Goal: Task Accomplishment & Management: Manage account settings

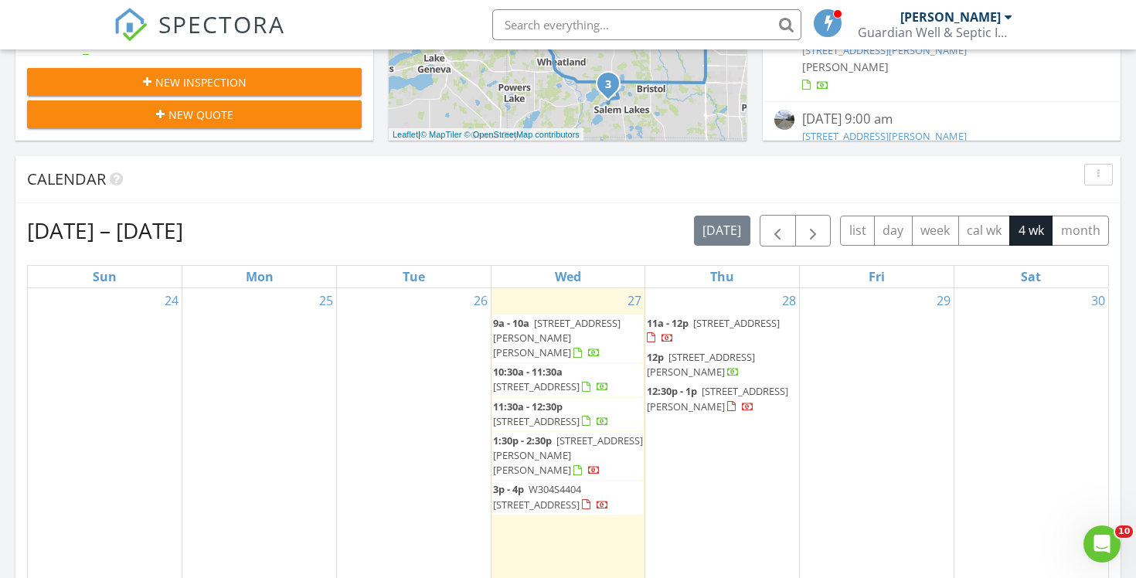
scroll to position [506, 0]
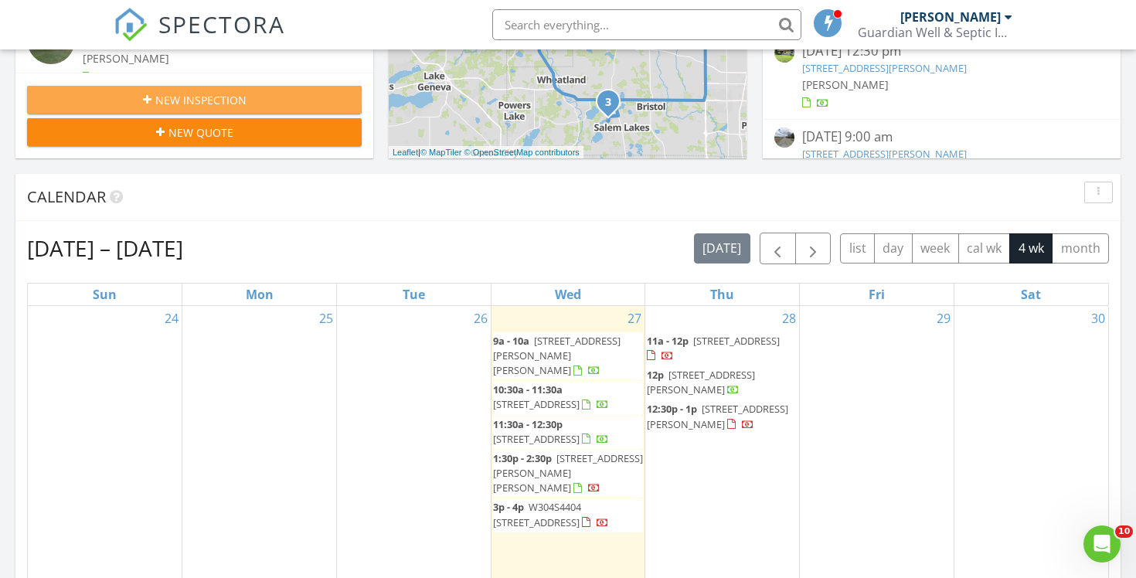
click at [298, 99] on div "New Inspection" at bounding box center [194, 100] width 310 height 16
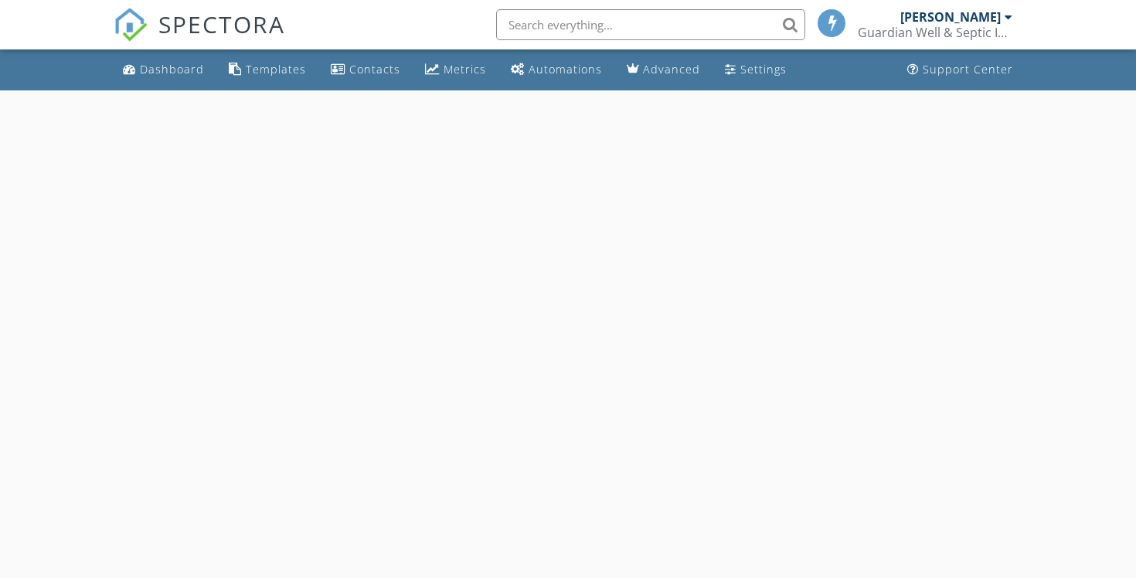
select select "7"
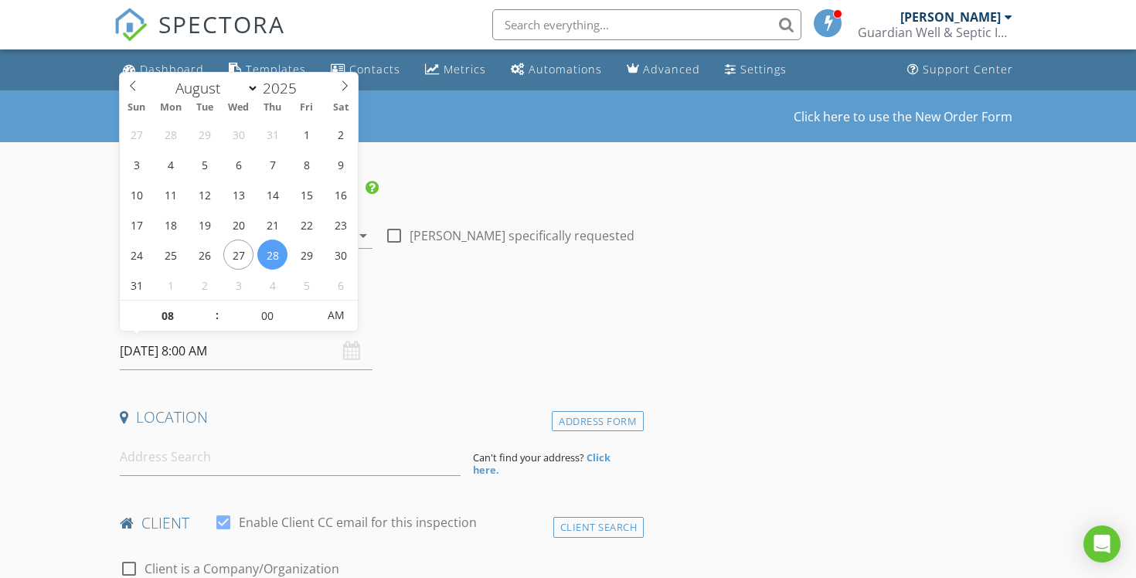
click at [274, 356] on input "08/28/2025 8:00 AM" at bounding box center [246, 351] width 253 height 38
type input "09"
type input "[DATE] 9:00 AM"
click at [209, 305] on span at bounding box center [209, 308] width 11 height 15
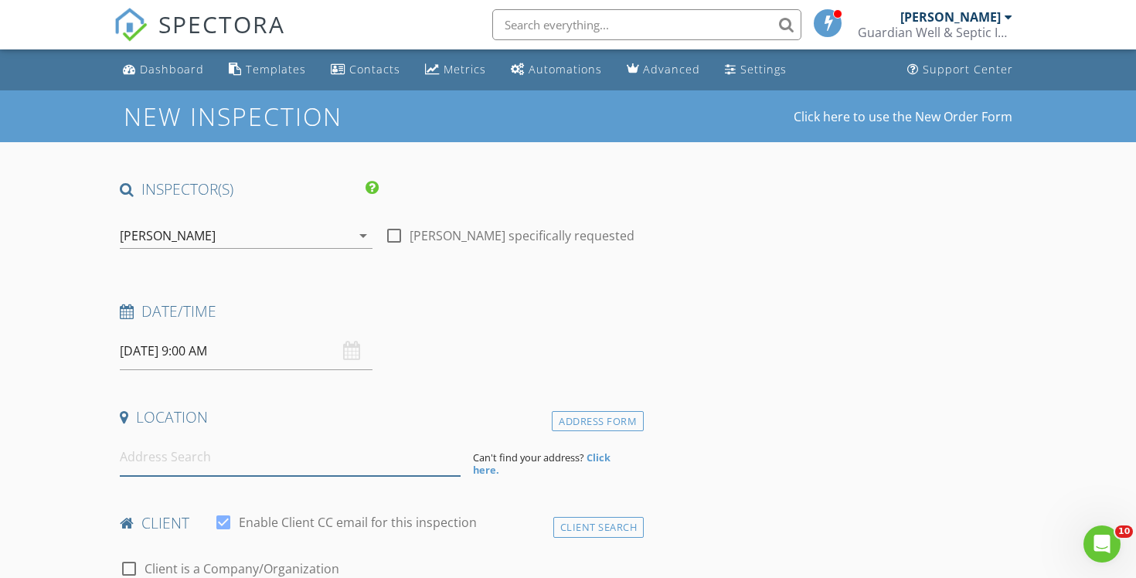
click at [249, 451] on input at bounding box center [290, 457] width 341 height 38
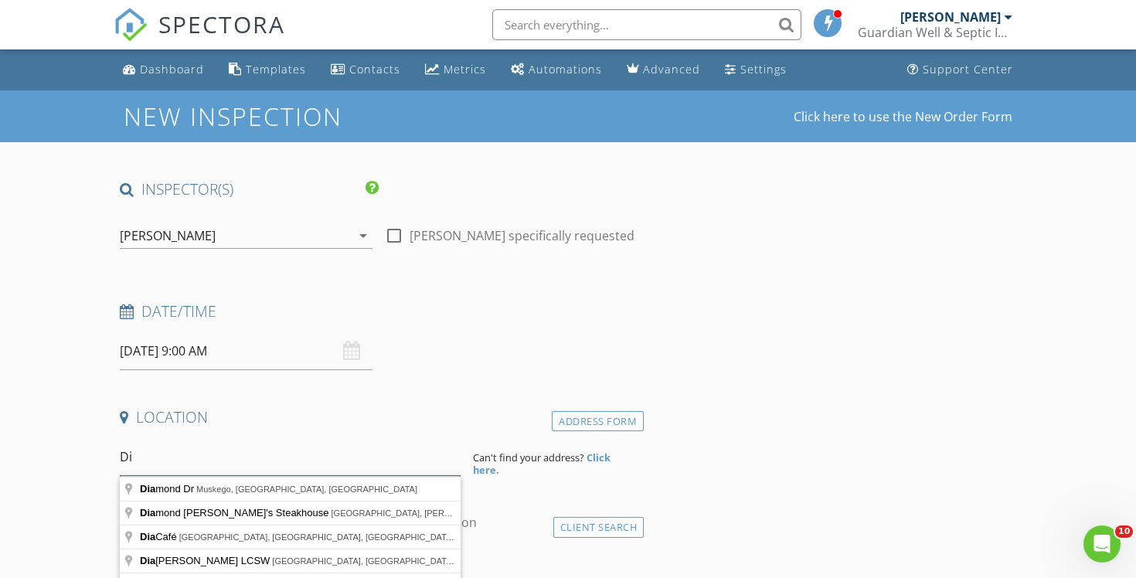
type input "D"
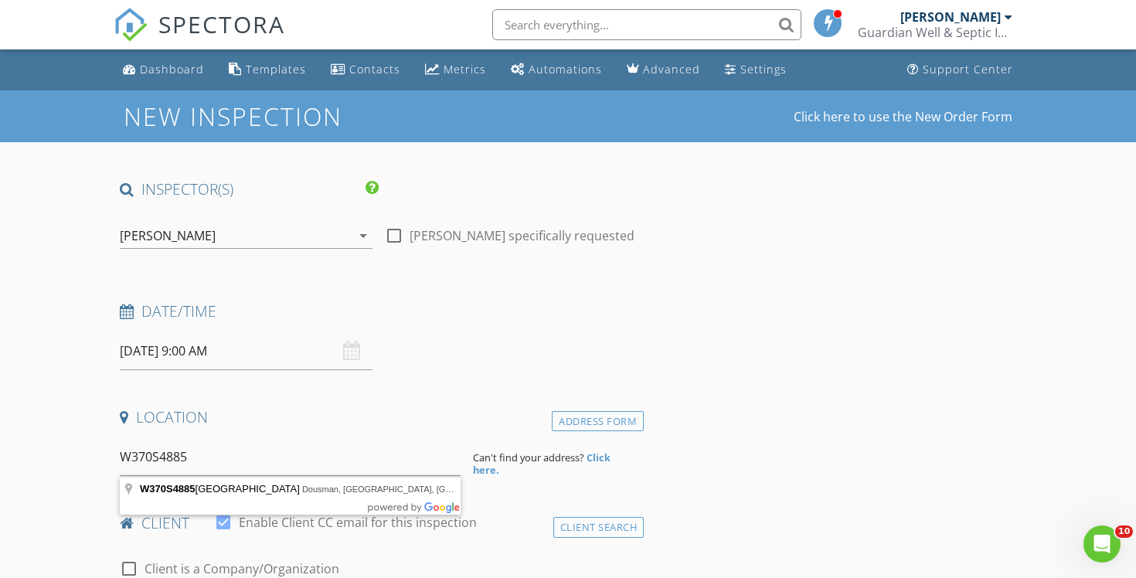
type input "W370S4885 Pine View Lane, Dousman, WI, USA"
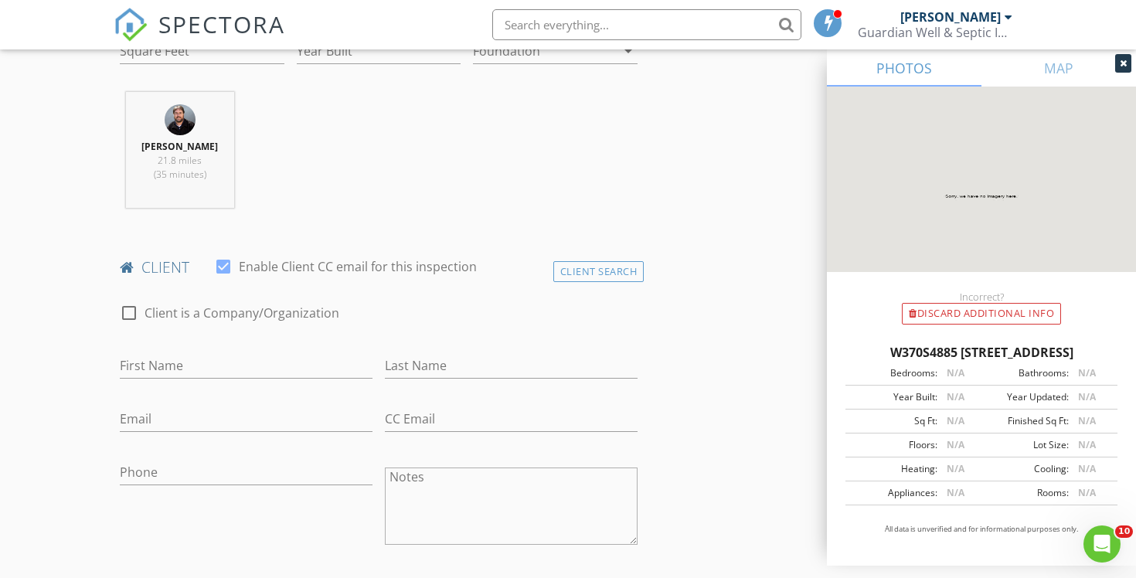
scroll to position [628, 0]
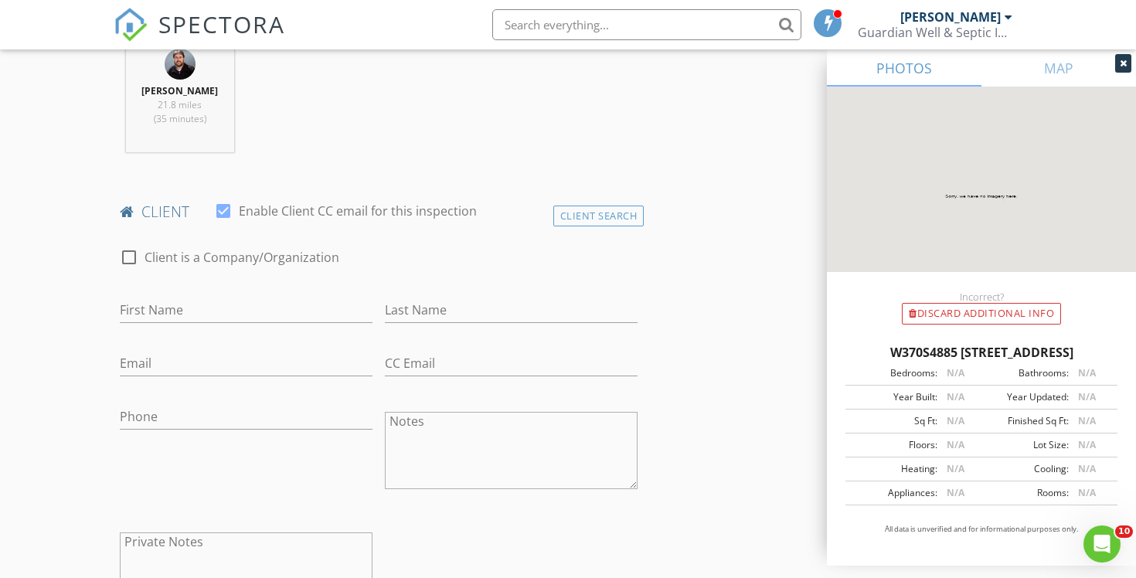
click at [221, 262] on label "Client is a Company/Organization" at bounding box center [242, 257] width 195 height 15
checkbox input "true"
click at [223, 308] on input "Enable Client CC email for this inspection" at bounding box center [379, 311] width 518 height 26
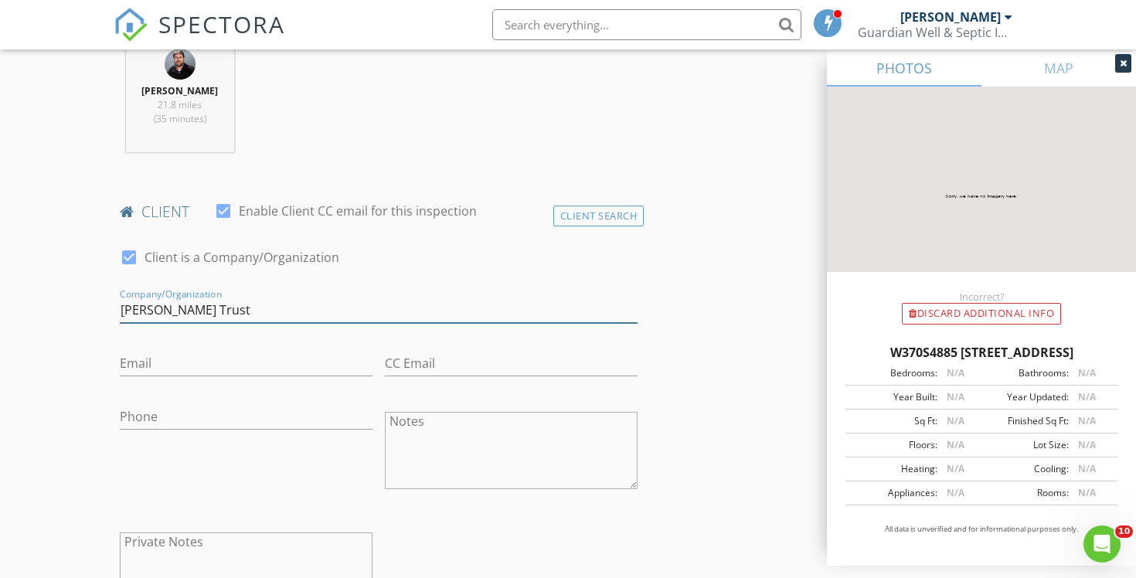
type input "Diane Somers Trust"
click at [165, 363] on input "Email" at bounding box center [246, 364] width 253 height 26
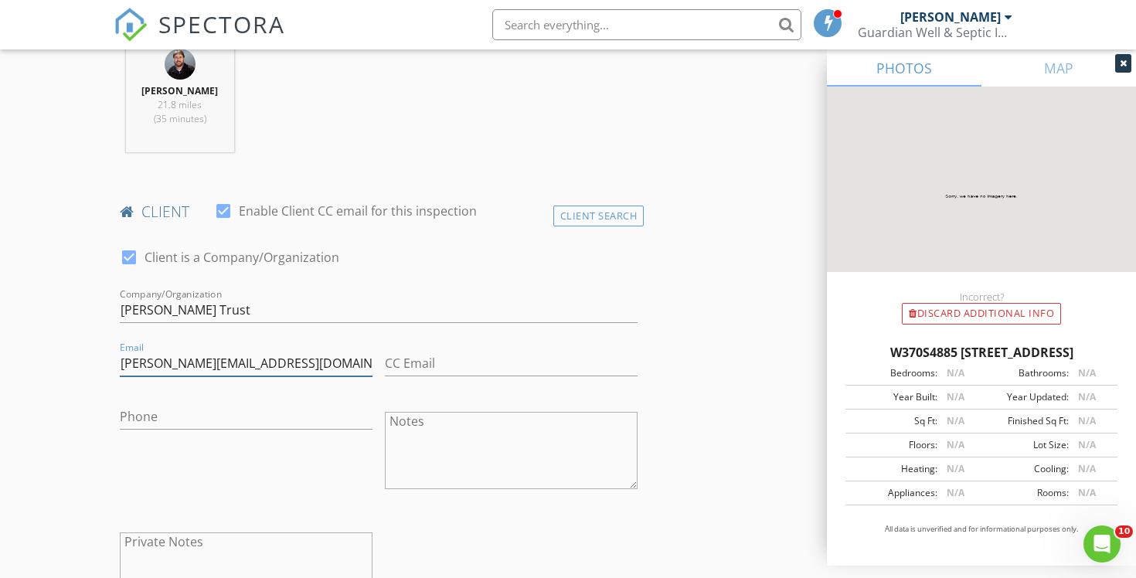
type input "taylor@hansenauctiongroup.com"
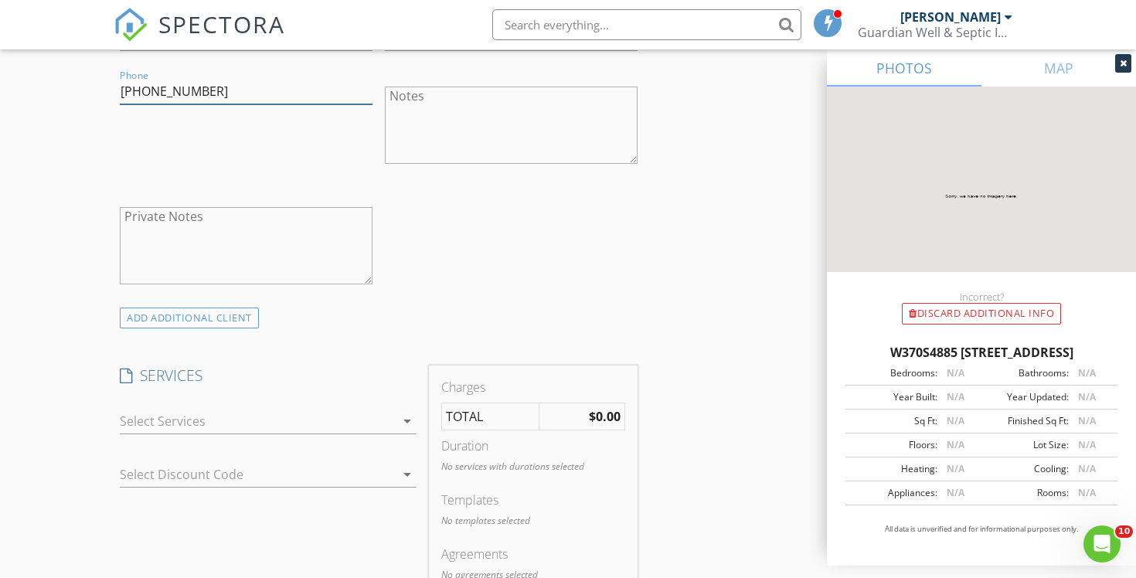
scroll to position [975, 0]
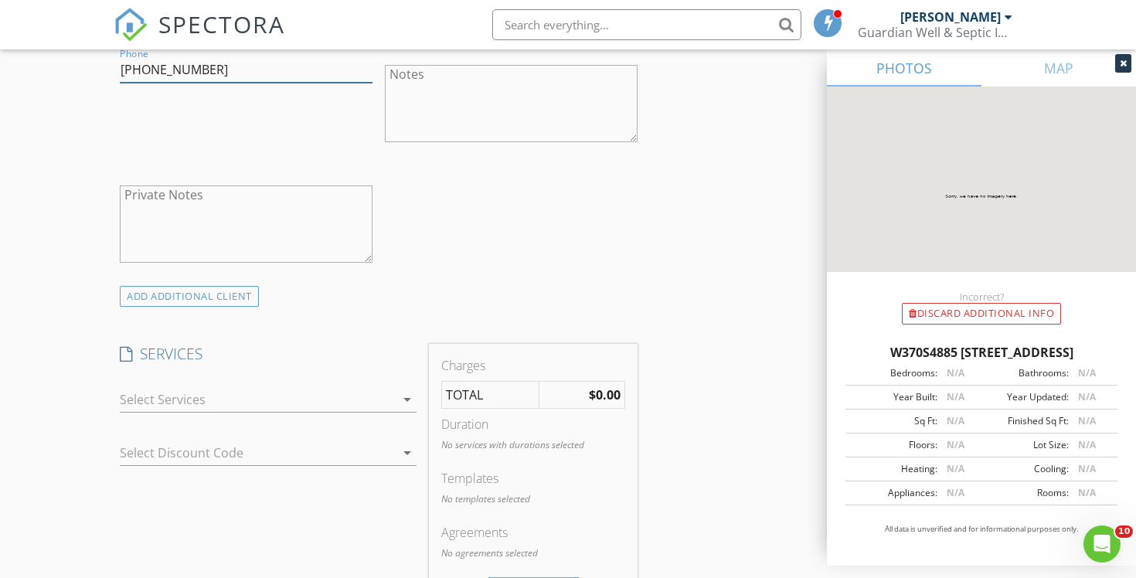
type input "715-418-3862"
click at [294, 408] on div at bounding box center [257, 399] width 275 height 25
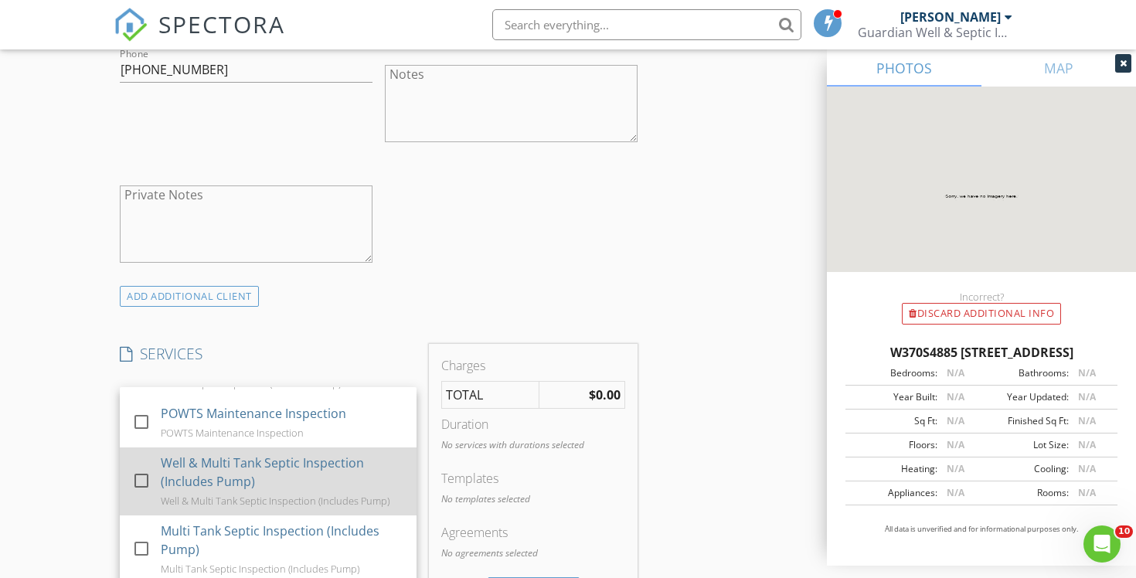
scroll to position [301, 0]
click at [301, 491] on div "Well & Multi Tank Septic Inspection (Includes Pump) Well & Multi Tank Septic In…" at bounding box center [282, 478] width 243 height 68
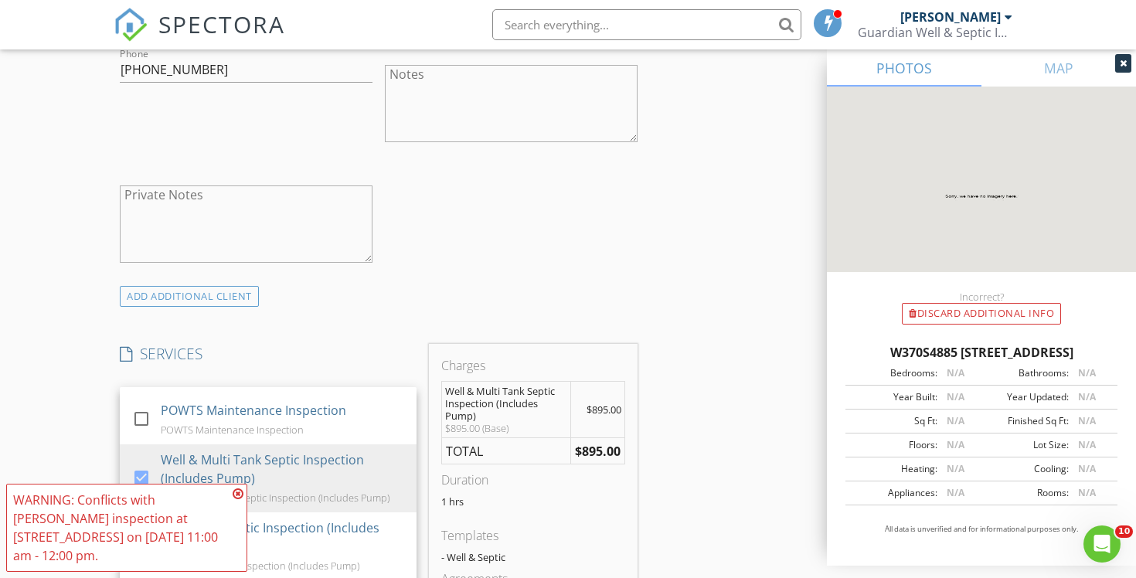
click at [674, 444] on div "INSPECTOR(S) check_box Chad Imme PRIMARY Chad Imme arrow_drop_down check_box_ou…" at bounding box center [568, 516] width 909 height 2623
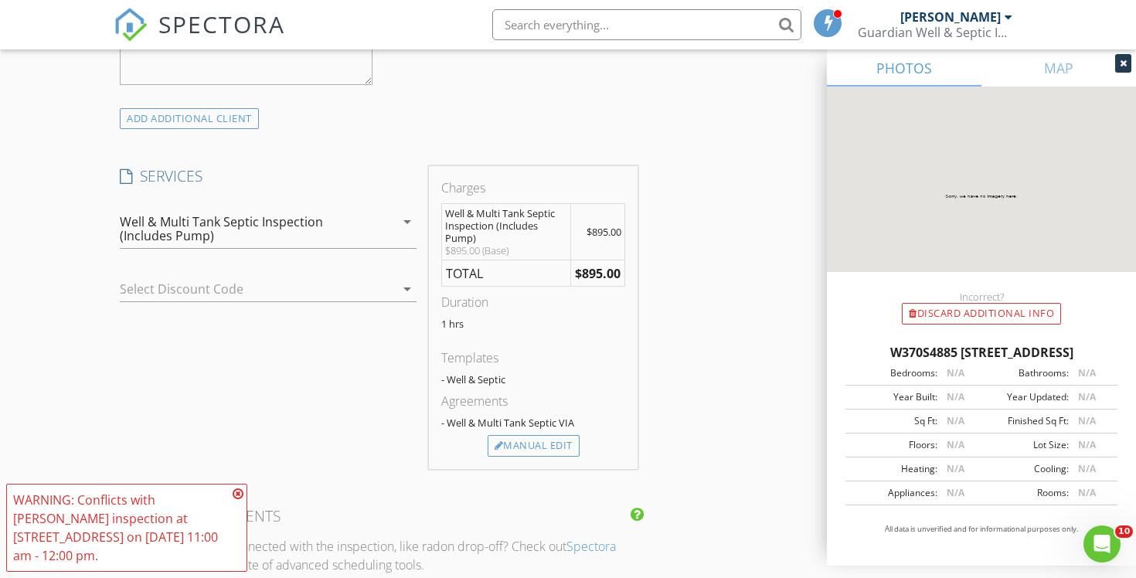
scroll to position [1182, 0]
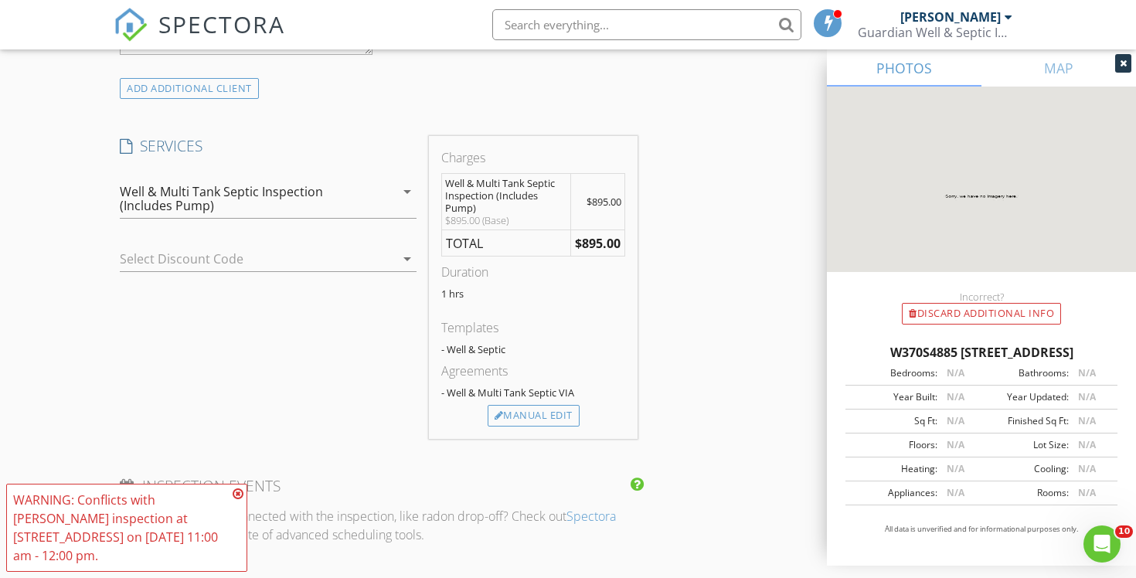
click at [243, 493] on div "WARNING: Conflicts with Chad Imme's inspection at 1788 Woodsfield Dr on 08/28/2…" at bounding box center [126, 528] width 241 height 88
click at [237, 489] on icon at bounding box center [238, 494] width 11 height 12
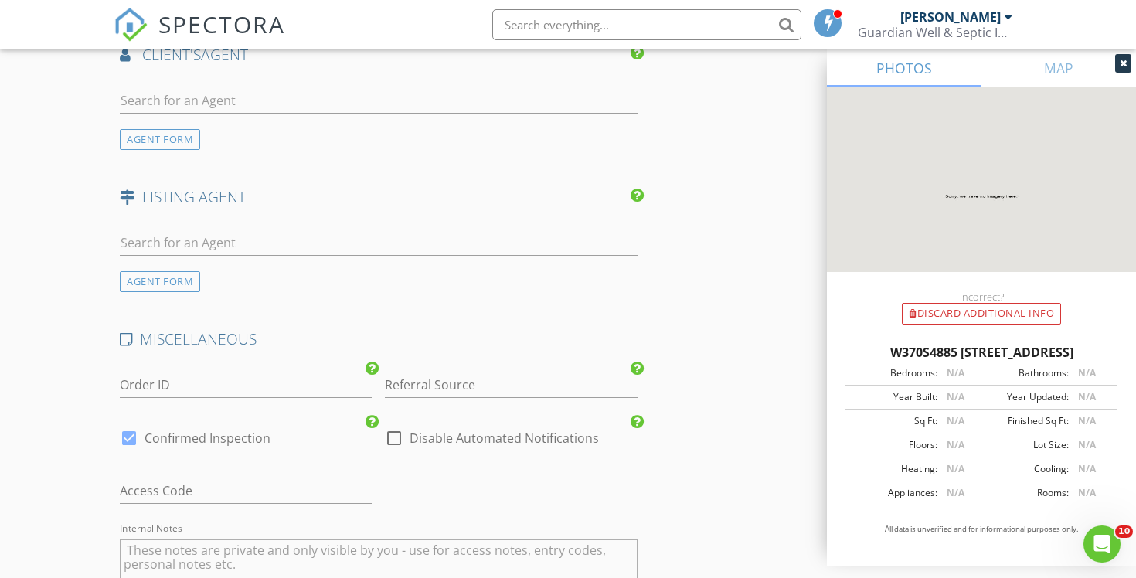
scroll to position [1925, 0]
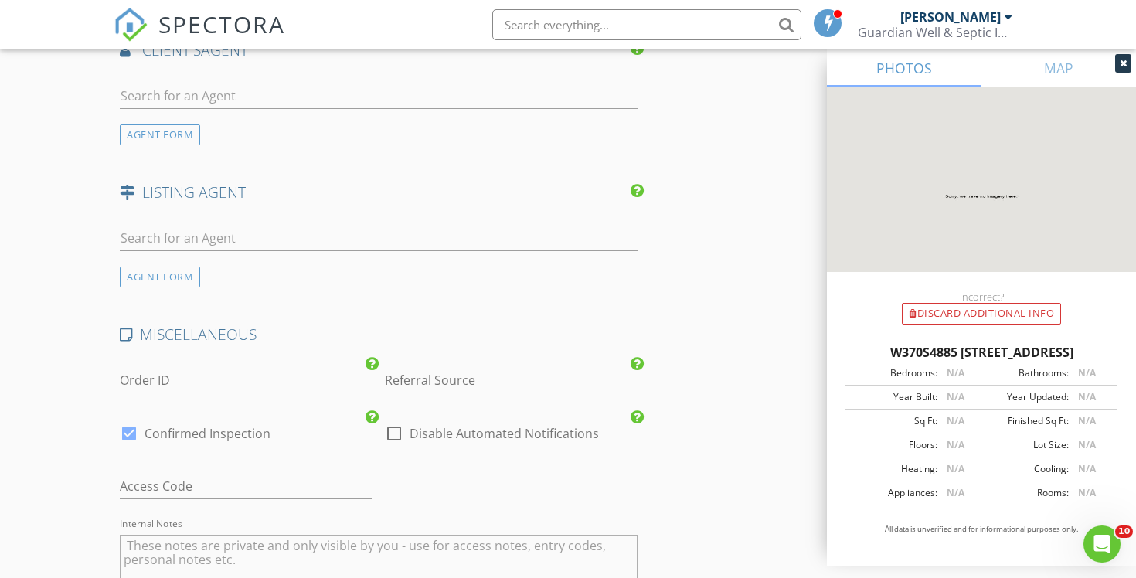
click at [407, 432] on div at bounding box center [394, 433] width 26 height 26
checkbox input "true"
click at [428, 379] on input "Referral Source" at bounding box center [511, 381] width 253 height 26
type input "Google"
click at [450, 417] on div "Google" at bounding box center [511, 411] width 251 height 31
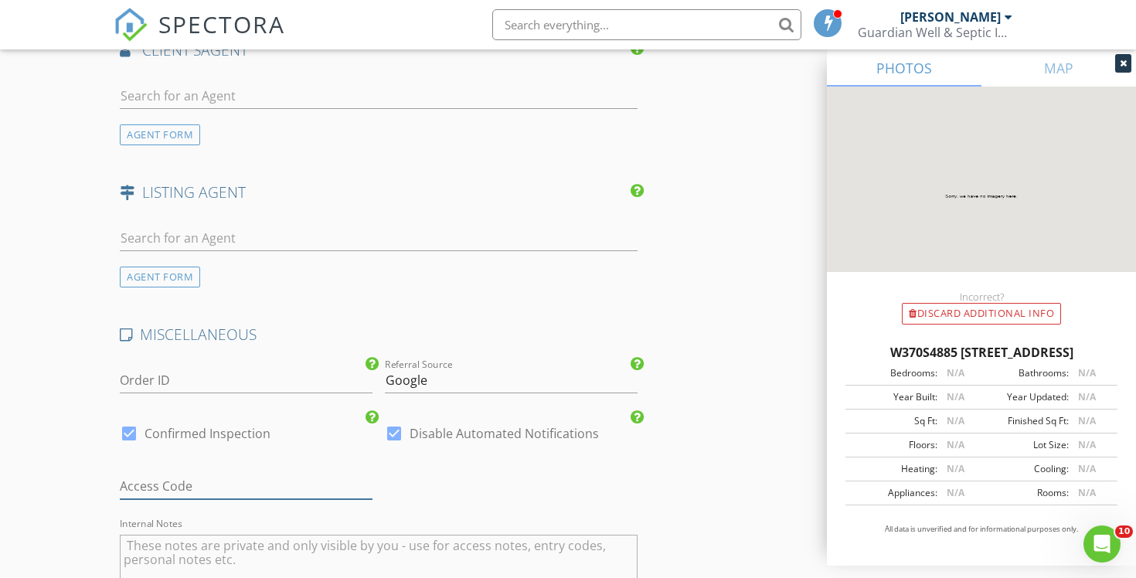
click at [286, 474] on input "text" at bounding box center [246, 487] width 253 height 26
type input "LB for GATE & HOUSE: 3862 Same code for both"
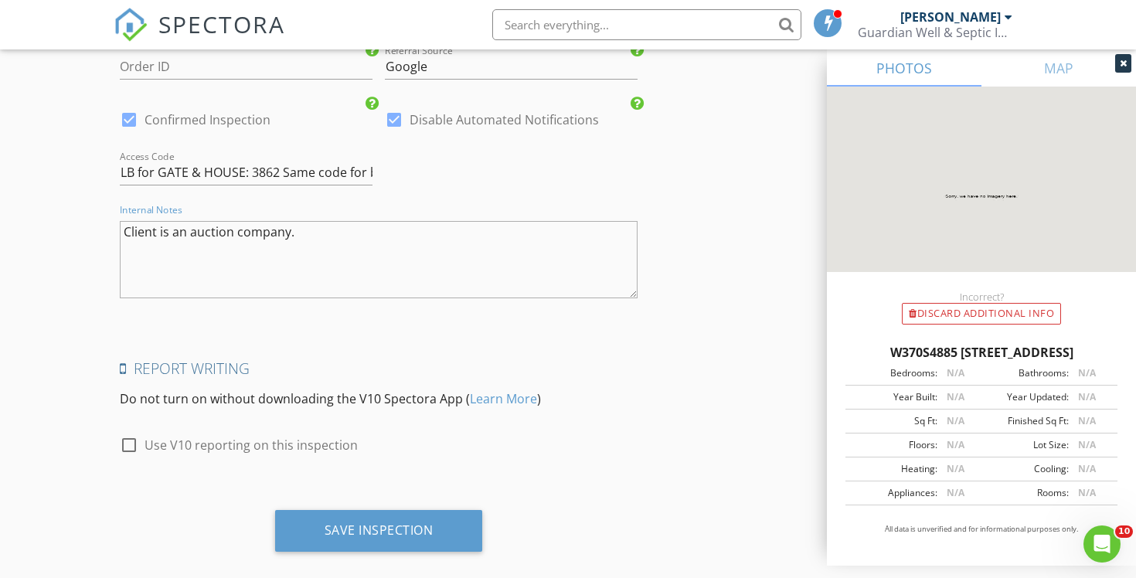
scroll to position [2261, 0]
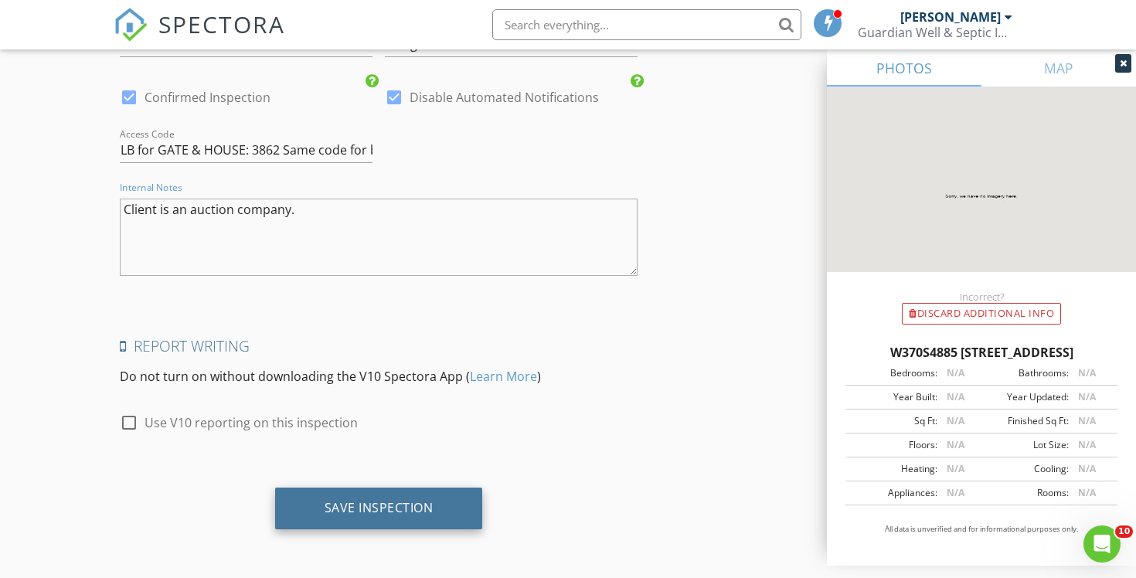
type textarea "Client is an auction company."
click at [363, 496] on div "Save Inspection" at bounding box center [379, 509] width 208 height 42
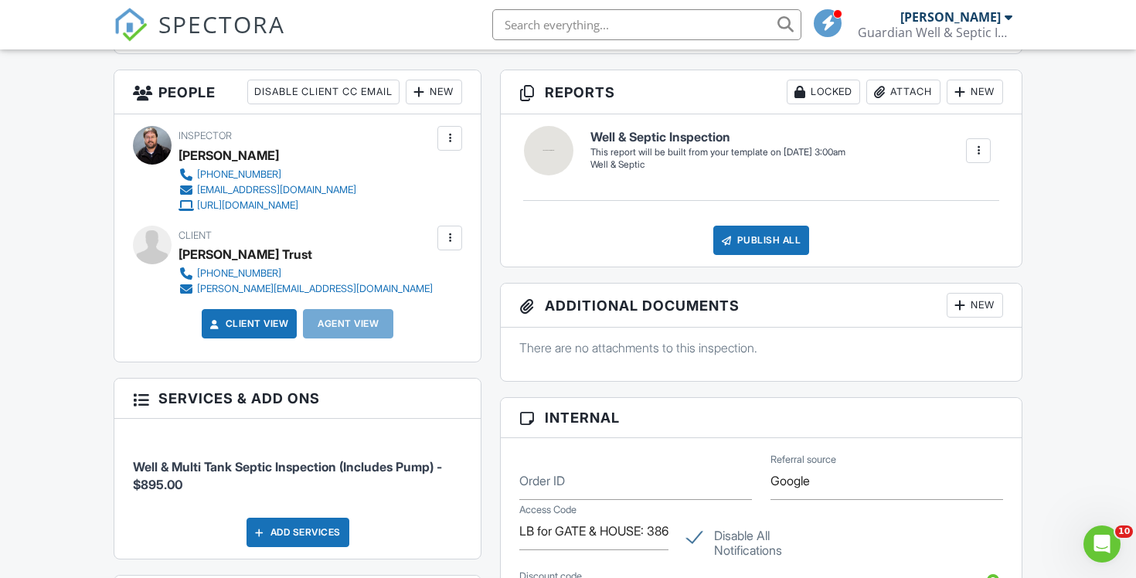
scroll to position [555, 0]
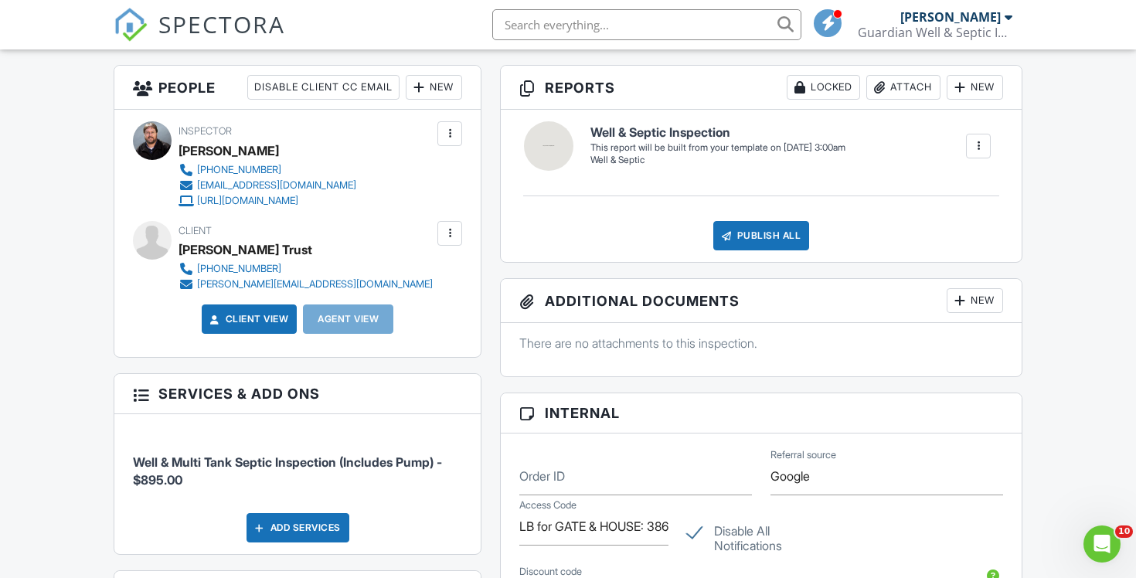
click at [451, 235] on div at bounding box center [449, 233] width 15 height 15
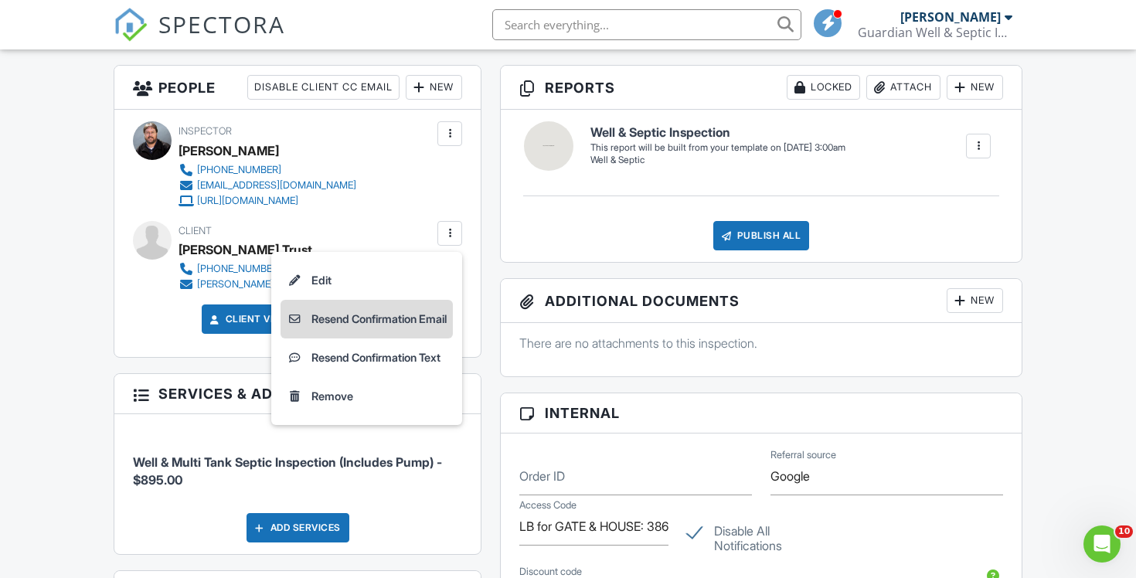
click at [434, 324] on li "Resend Confirmation Email" at bounding box center [367, 319] width 172 height 39
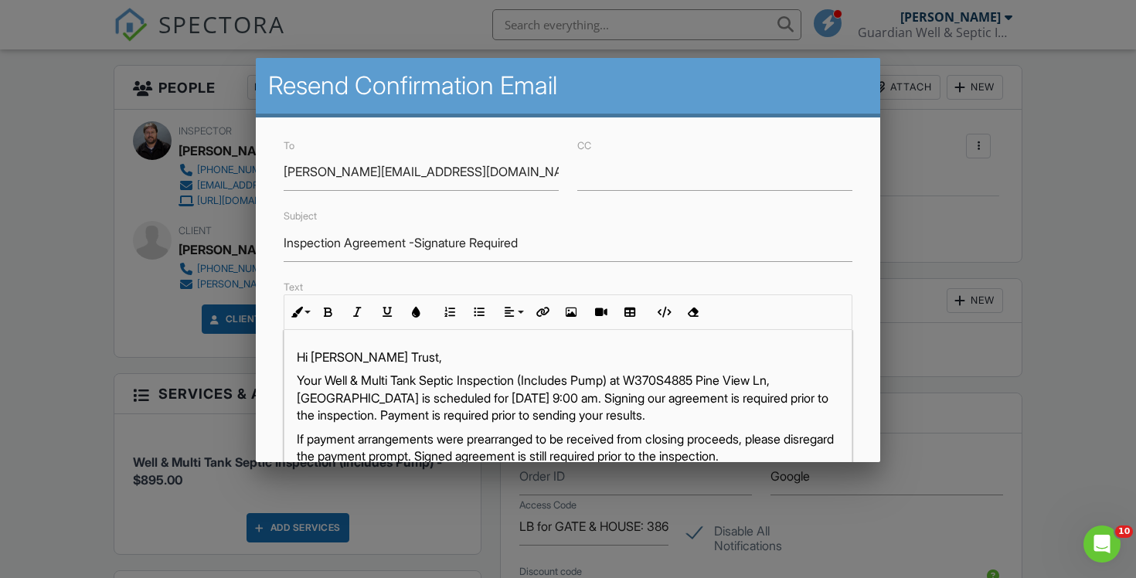
click at [597, 398] on p "Your Well & Multi Tank Septic Inspection (Includes Pump) at W370S4885 Pine View…" at bounding box center [568, 398] width 543 height 52
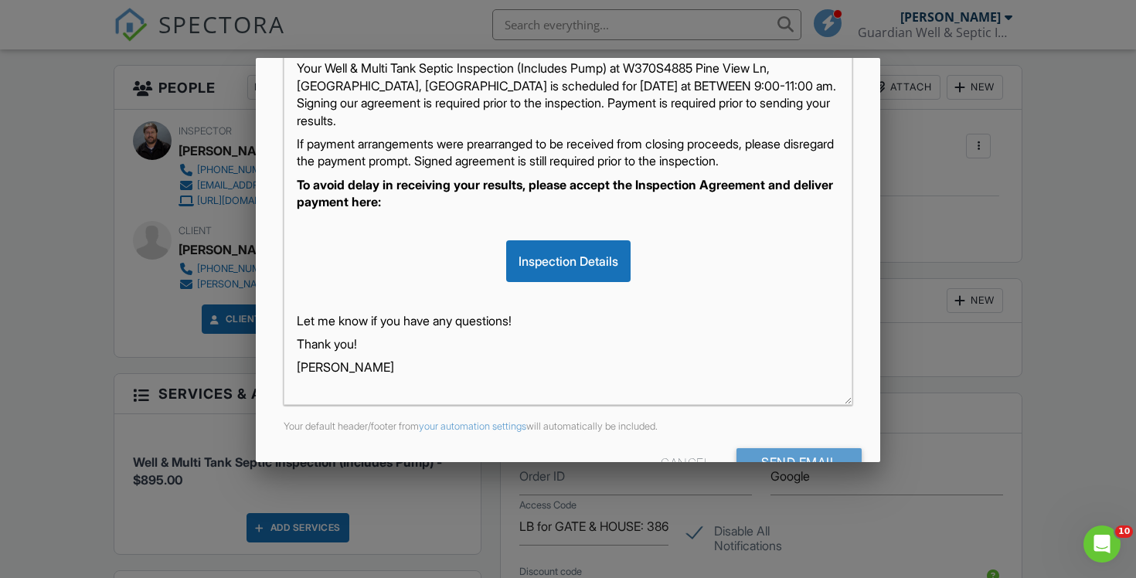
scroll to position [355, 0]
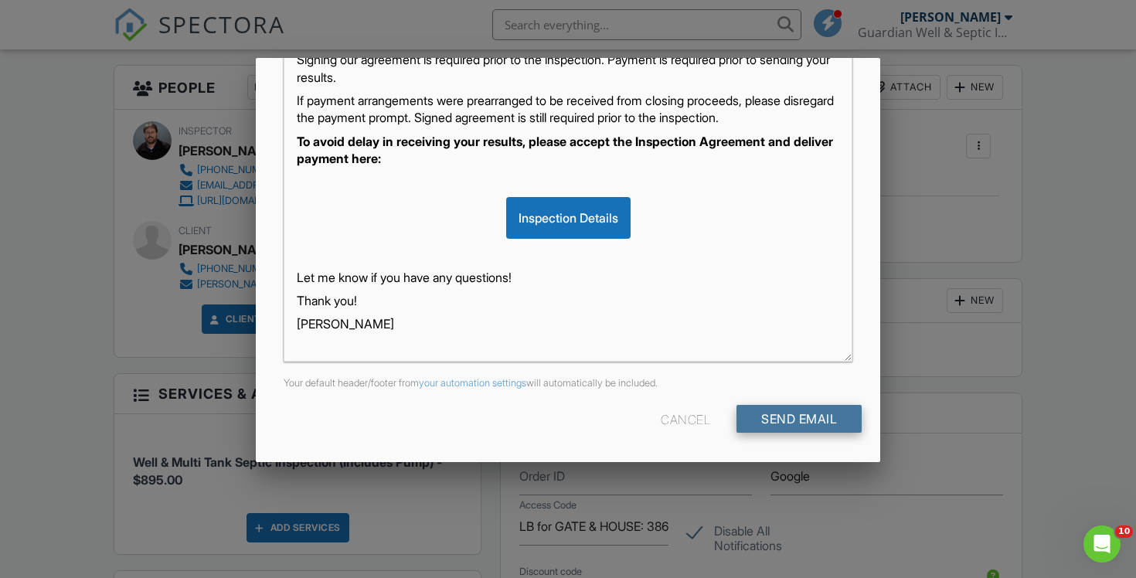
click at [774, 415] on input "Send Email" at bounding box center [799, 419] width 125 height 28
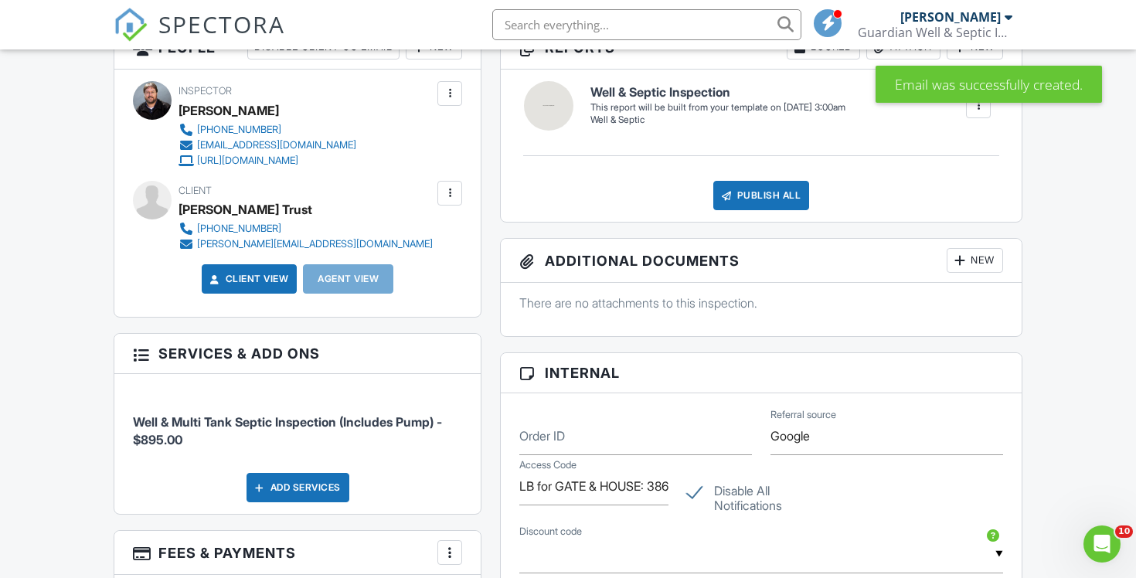
scroll to position [623, 0]
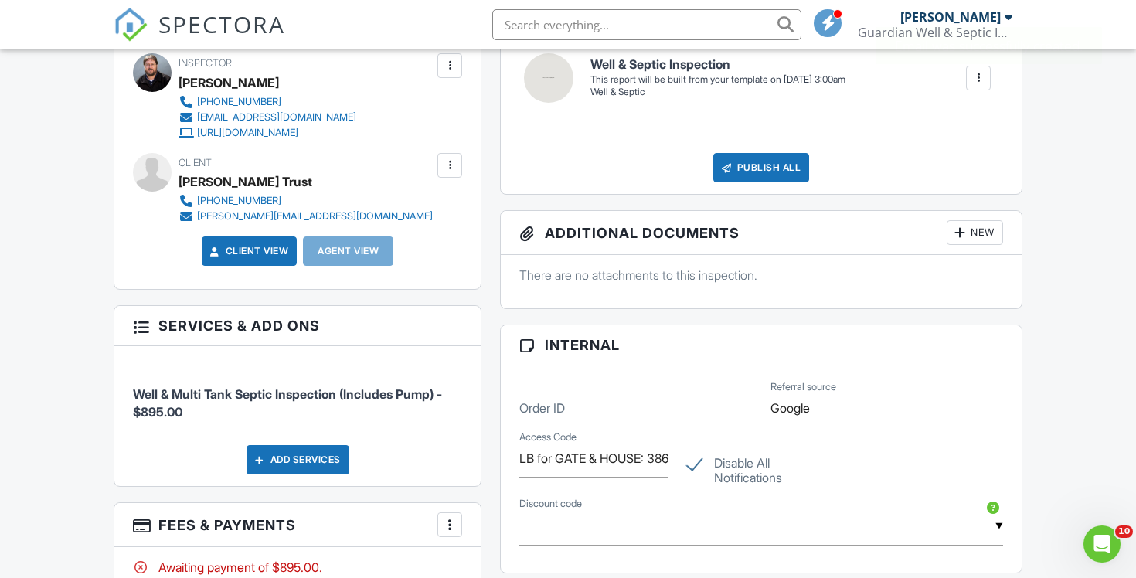
click at [208, 31] on span "SPECTORA" at bounding box center [221, 24] width 127 height 32
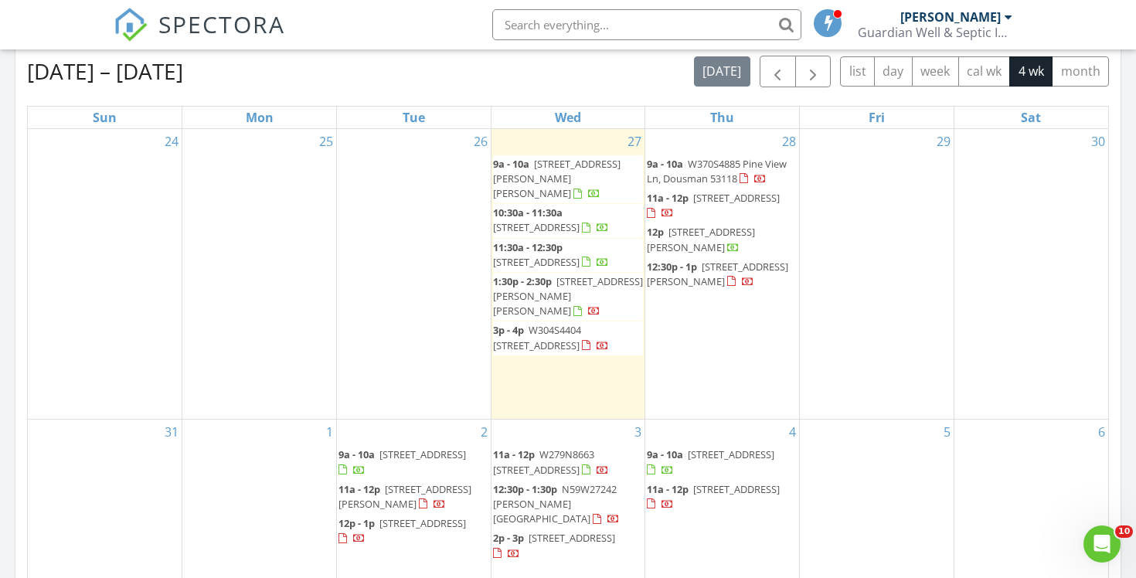
scroll to position [682, 0]
click at [528, 21] on input "text" at bounding box center [646, 24] width 309 height 31
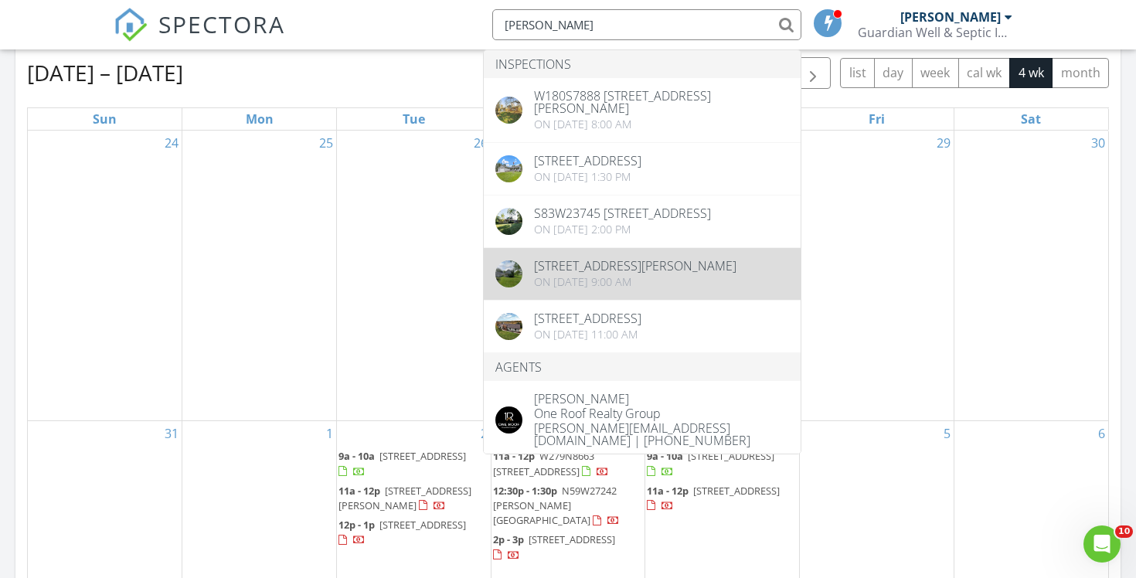
type input "[PERSON_NAME]"
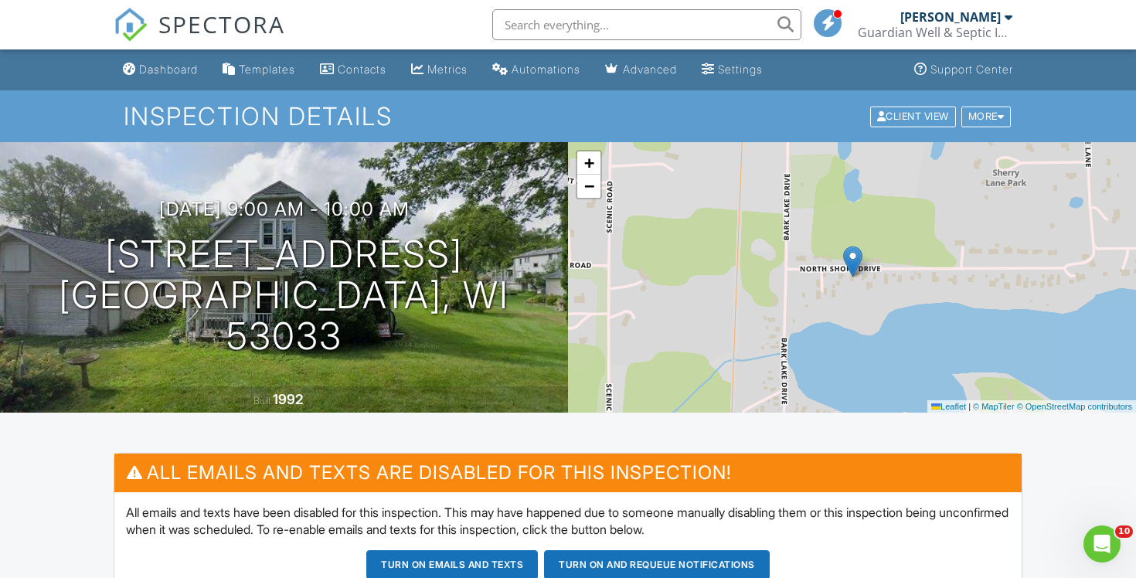
click at [239, 22] on span "SPECTORA" at bounding box center [221, 24] width 127 height 32
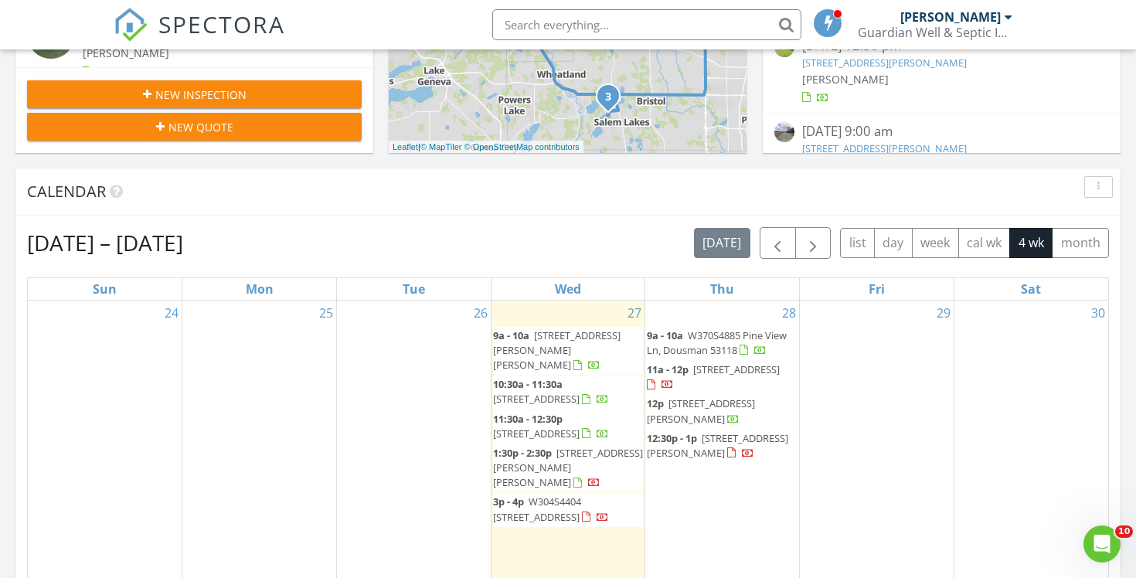
scroll to position [512, 0]
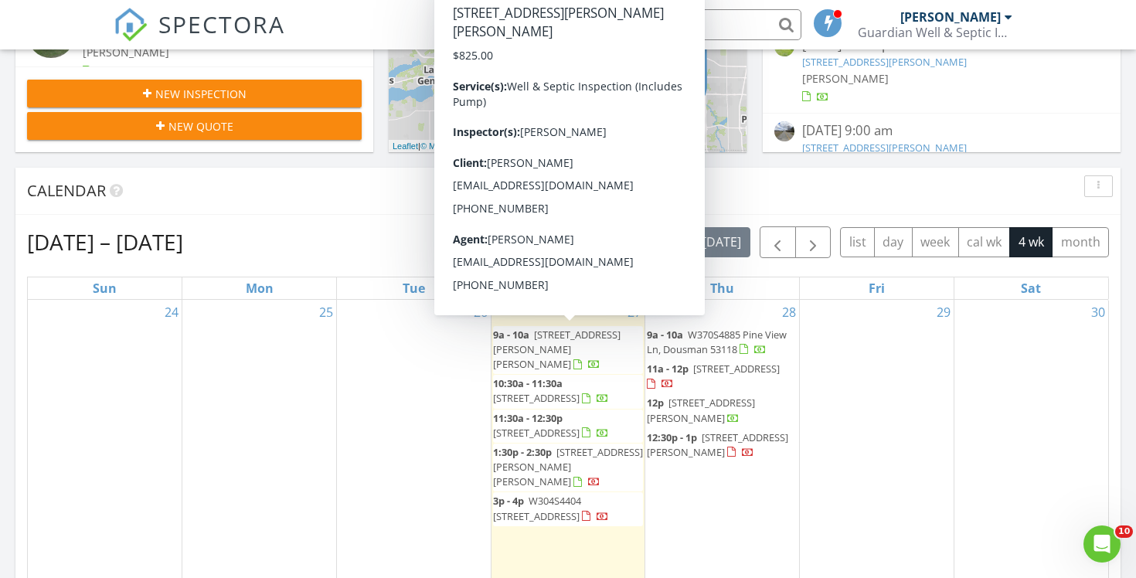
click at [542, 346] on span "538 Raynor Ave, Raymond 53126" at bounding box center [557, 349] width 128 height 43
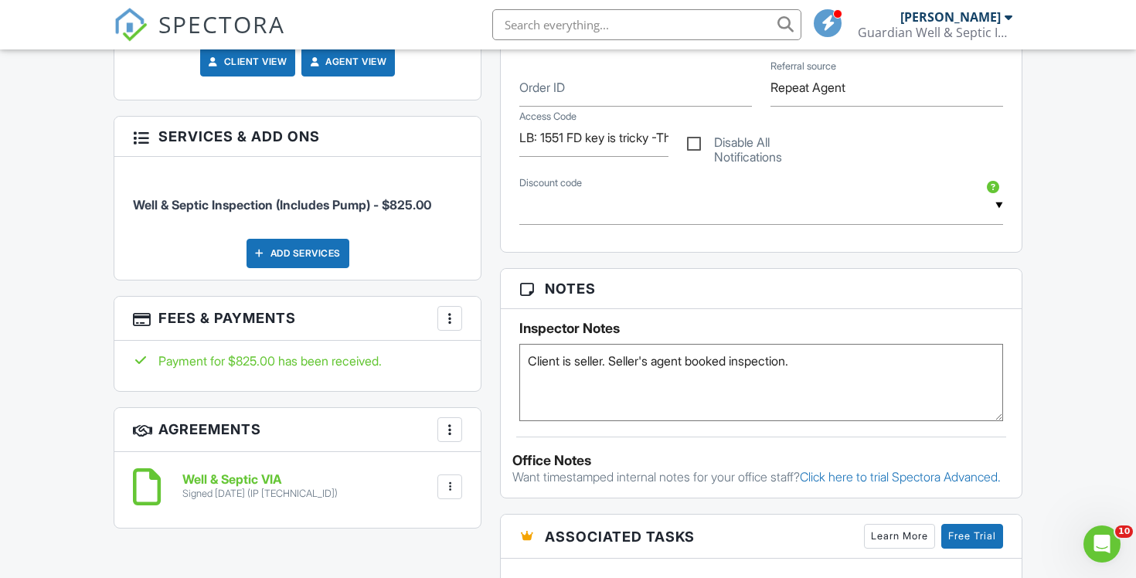
click at [455, 321] on div at bounding box center [449, 318] width 15 height 15
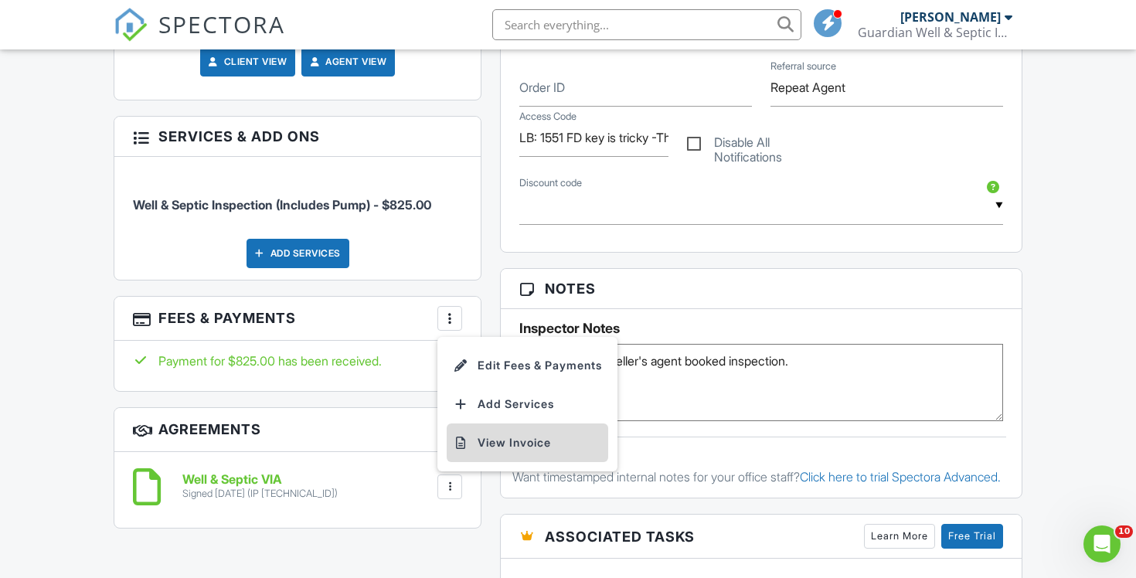
click at [526, 441] on li "View Invoice" at bounding box center [528, 443] width 162 height 39
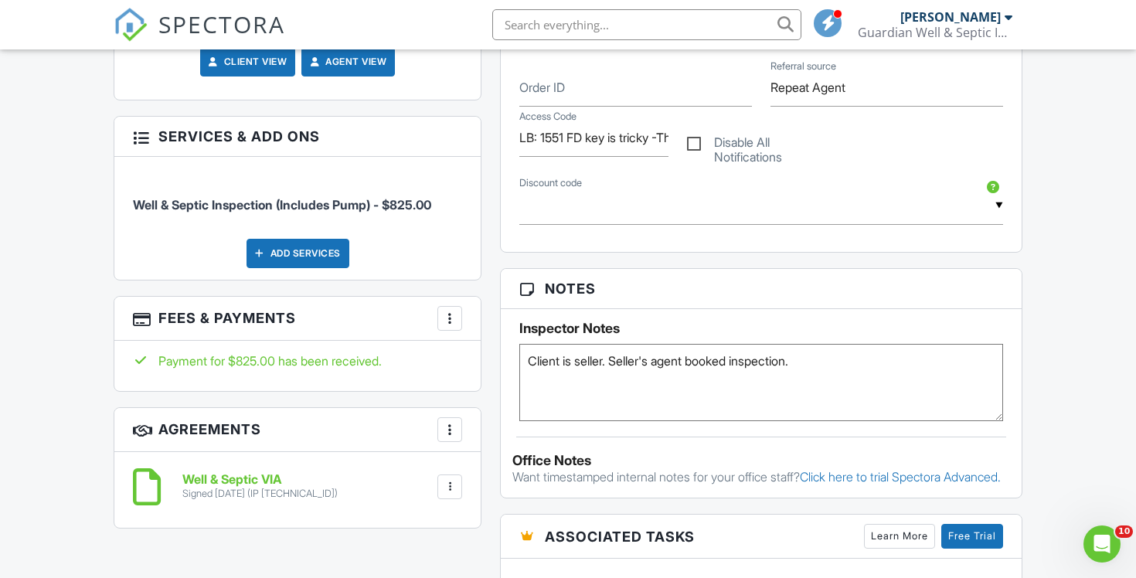
click at [245, 15] on span "SPECTORA" at bounding box center [221, 24] width 127 height 32
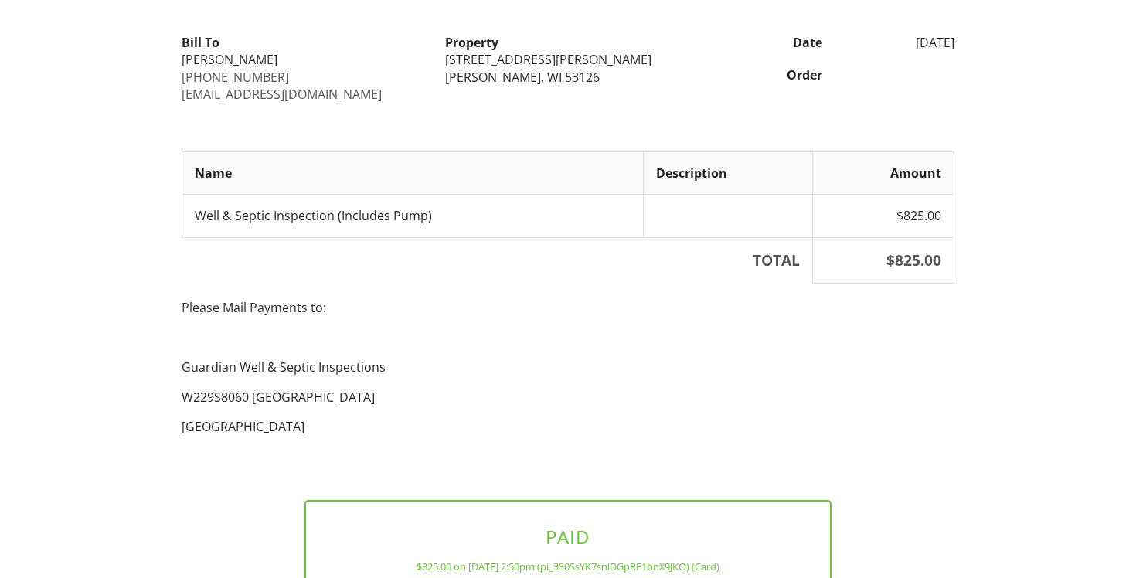
scroll to position [261, 0]
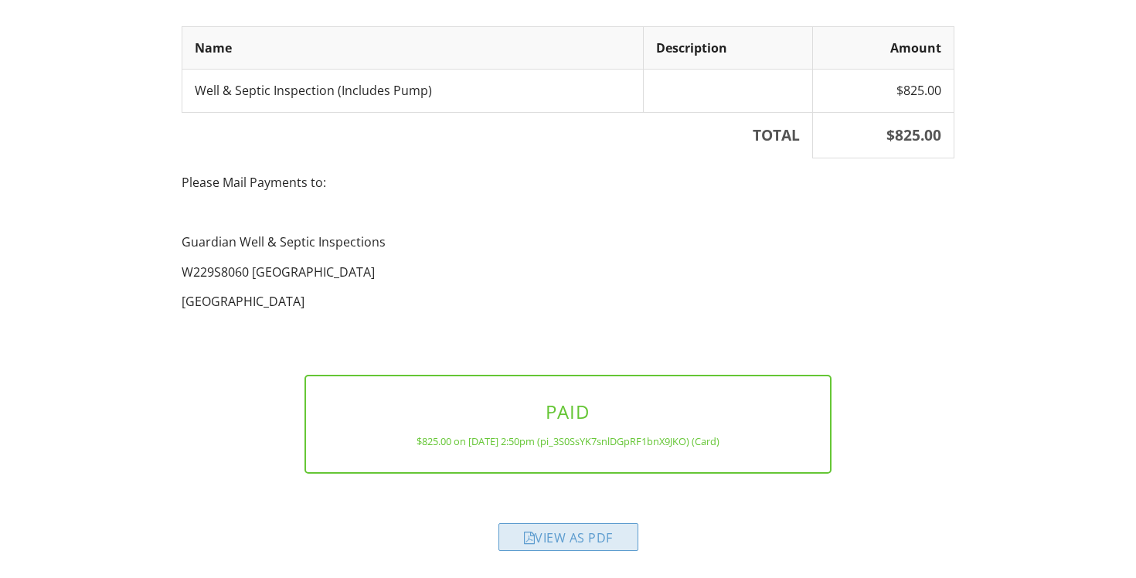
click at [552, 532] on div "View as PDF" at bounding box center [568, 537] width 140 height 28
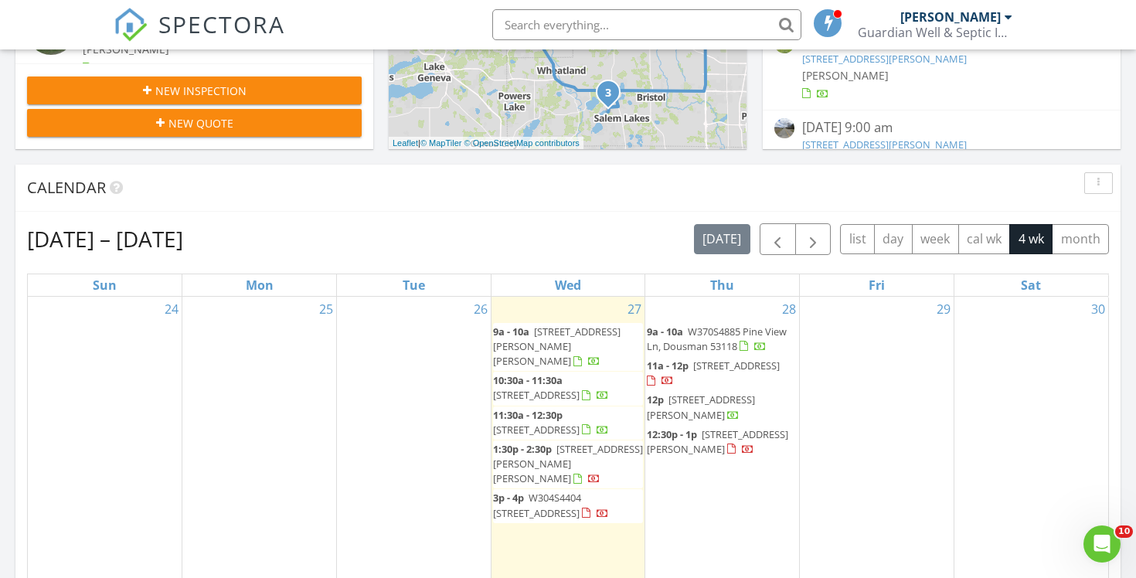
scroll to position [515, 0]
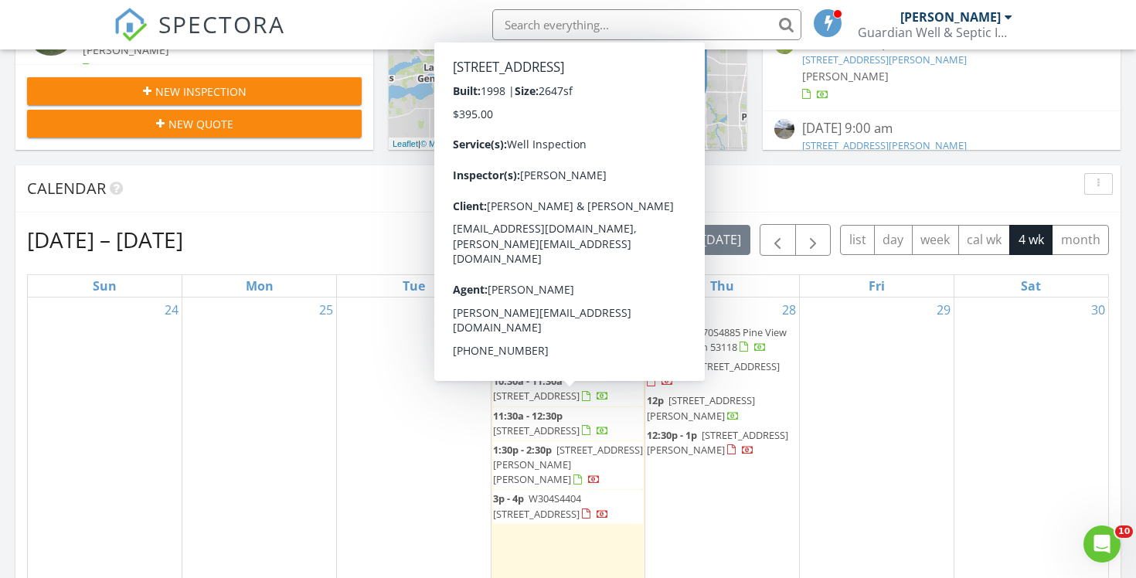
click at [550, 424] on span "9124 262nd Ave, Salem Lakes 53168" at bounding box center [536, 431] width 87 height 14
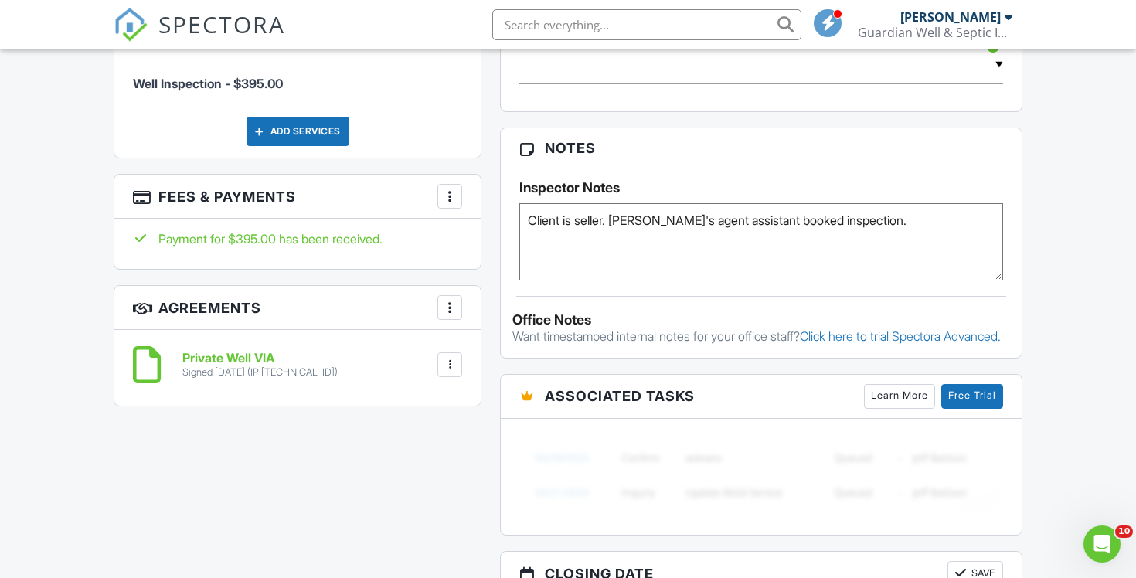
scroll to position [1125, 0]
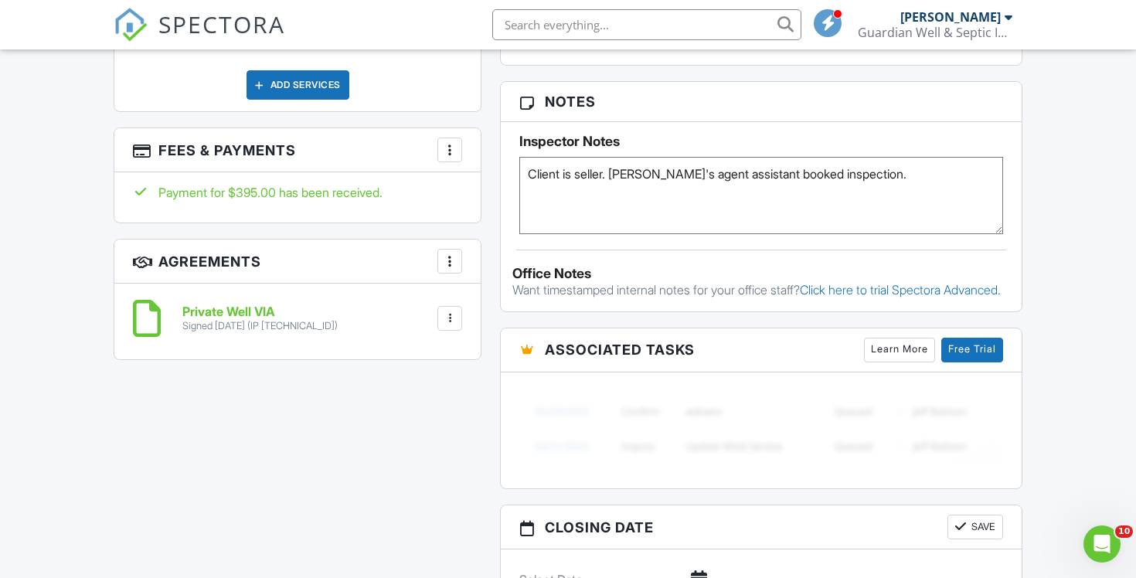
click at [448, 148] on div at bounding box center [449, 149] width 15 height 15
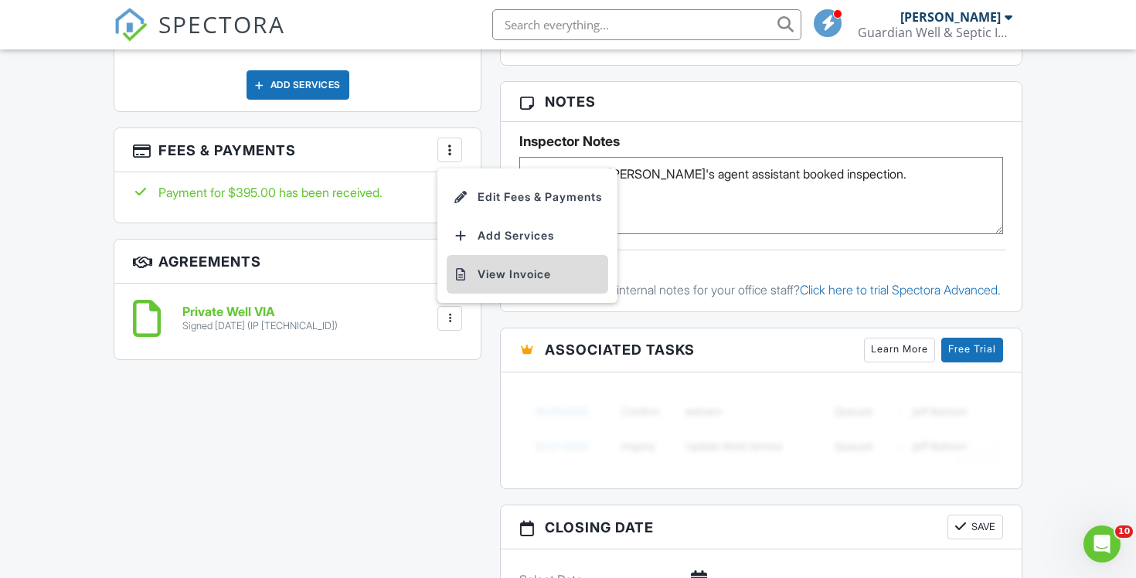
click at [516, 277] on li "View Invoice" at bounding box center [528, 274] width 162 height 39
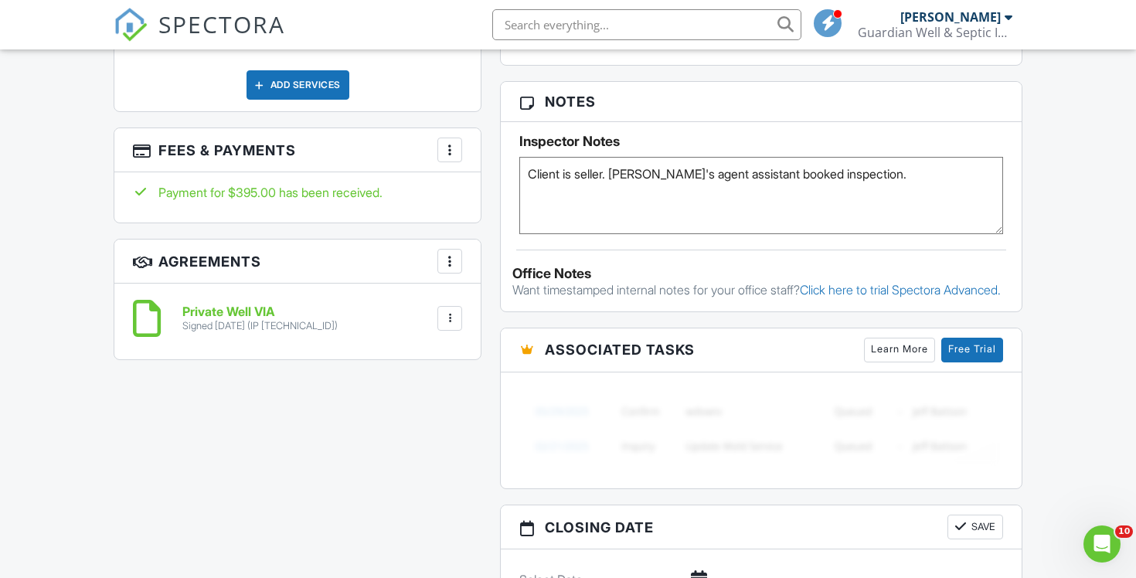
click at [238, 35] on span "SPECTORA" at bounding box center [221, 24] width 127 height 32
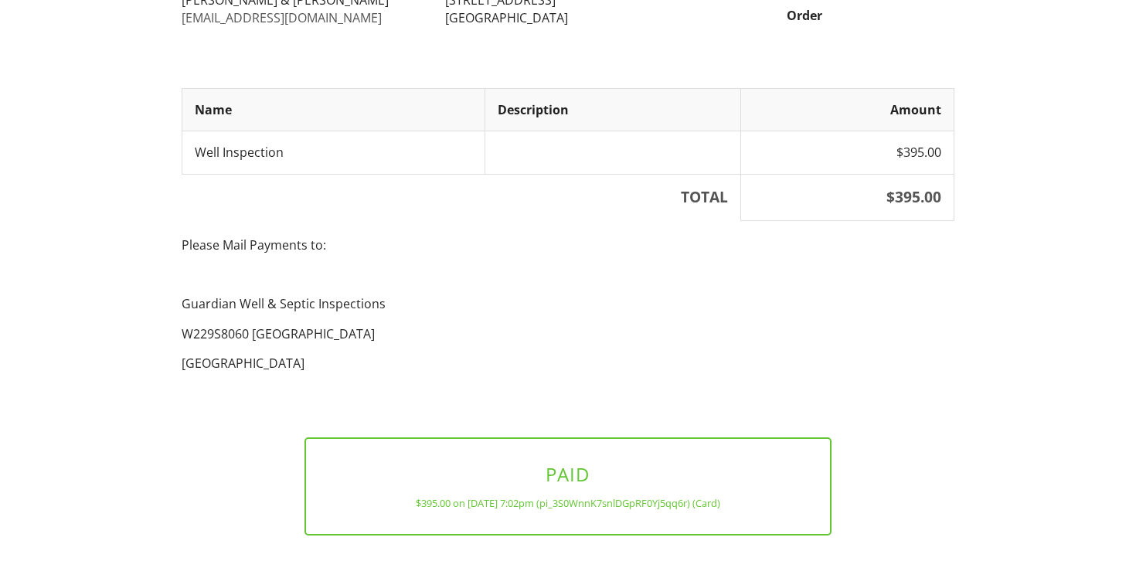
scroll to position [257, 0]
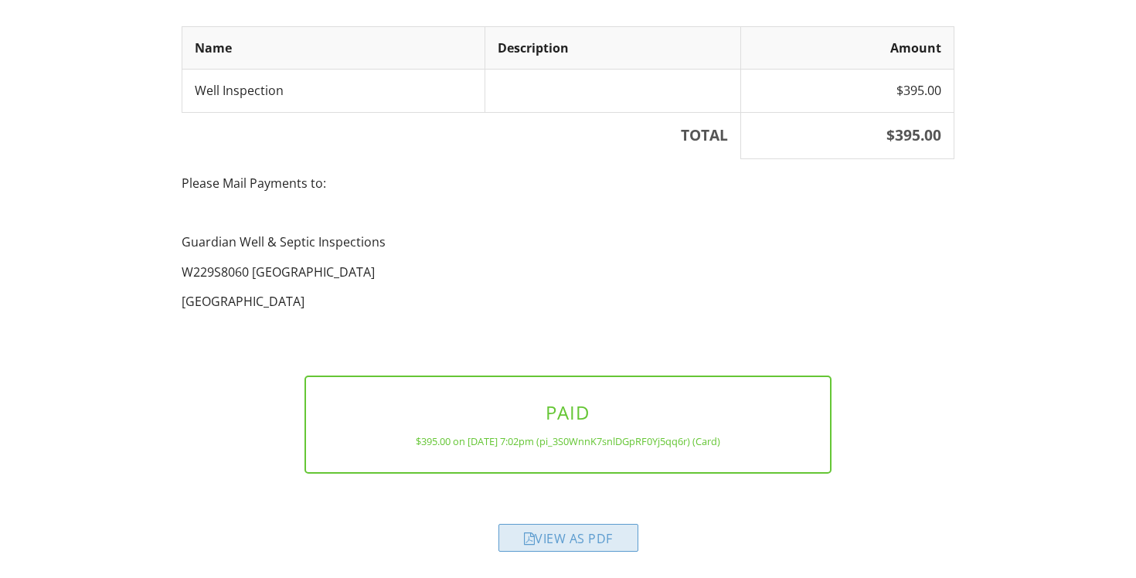
click at [564, 543] on div "View as PDF" at bounding box center [568, 538] width 140 height 28
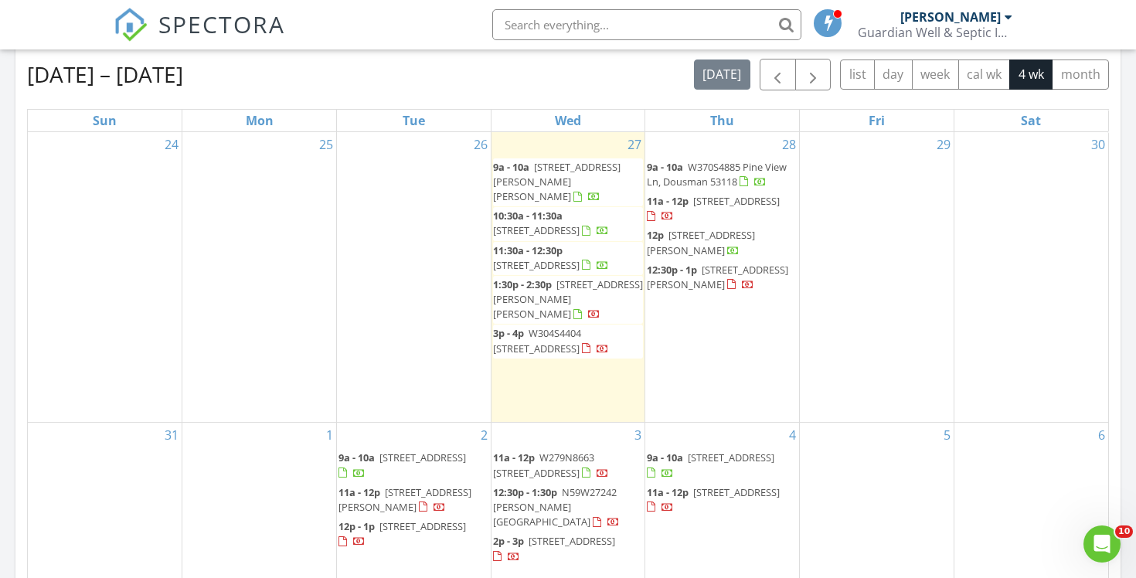
scroll to position [680, 0]
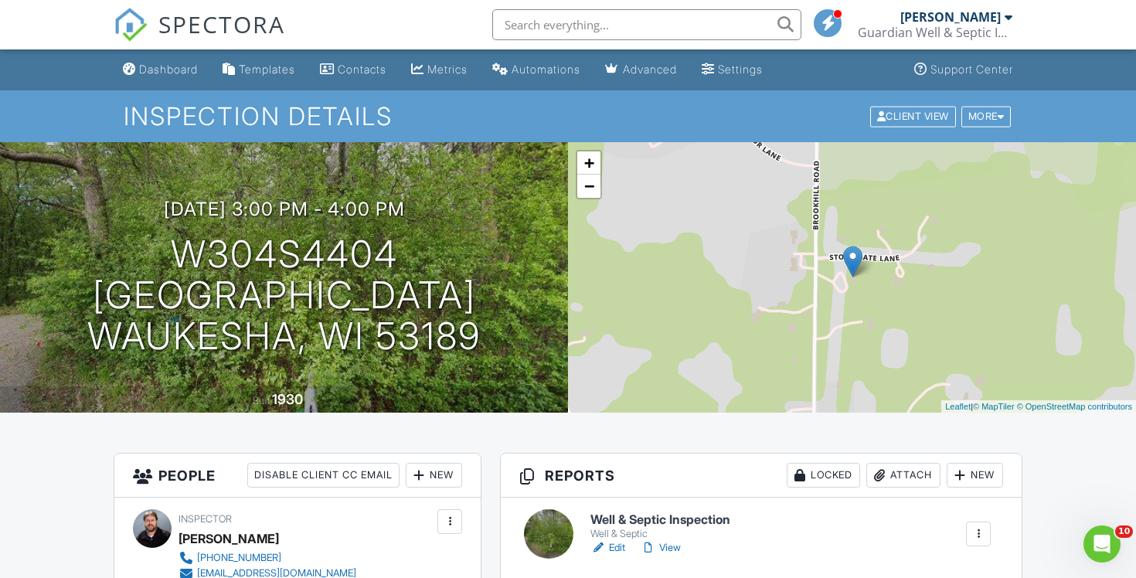
click at [192, 19] on span "SPECTORA" at bounding box center [221, 24] width 127 height 32
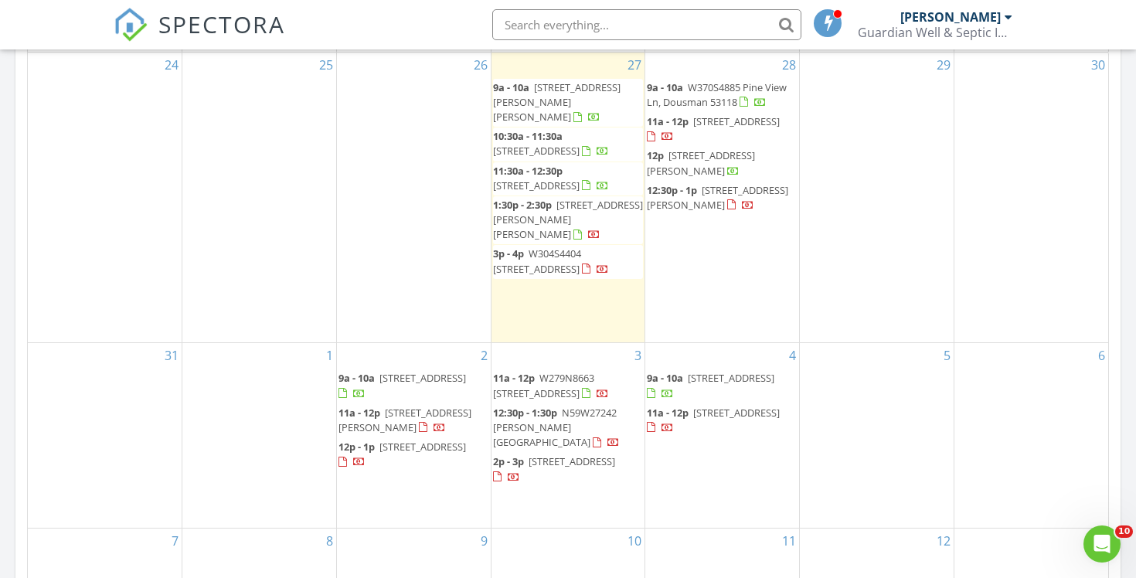
scroll to position [758, 0]
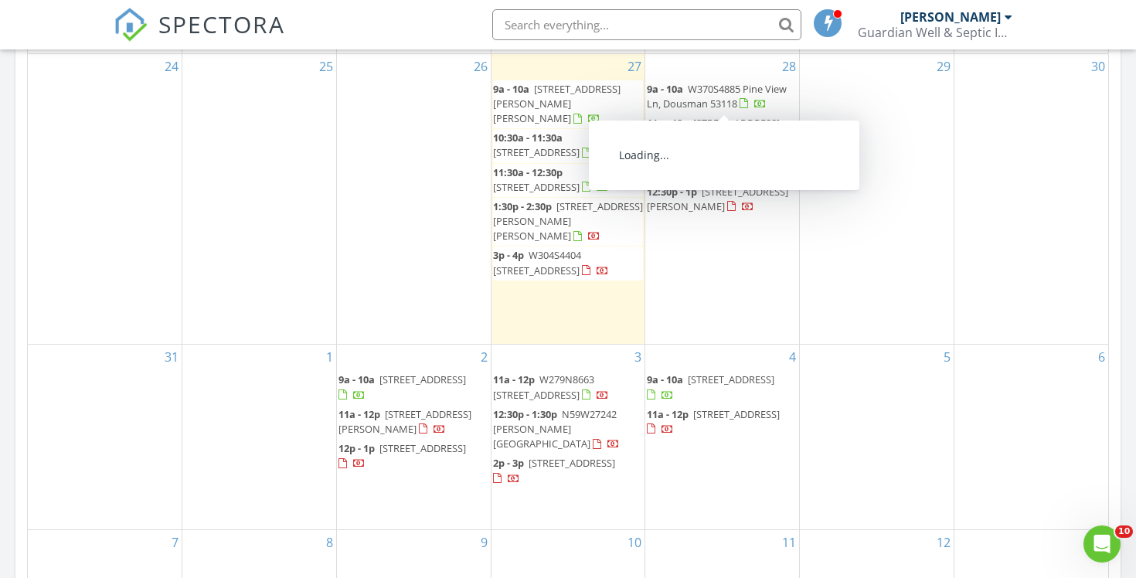
click at [683, 106] on span "W370S4885 Pine View Ln, Dousman 53118" at bounding box center [717, 96] width 140 height 29
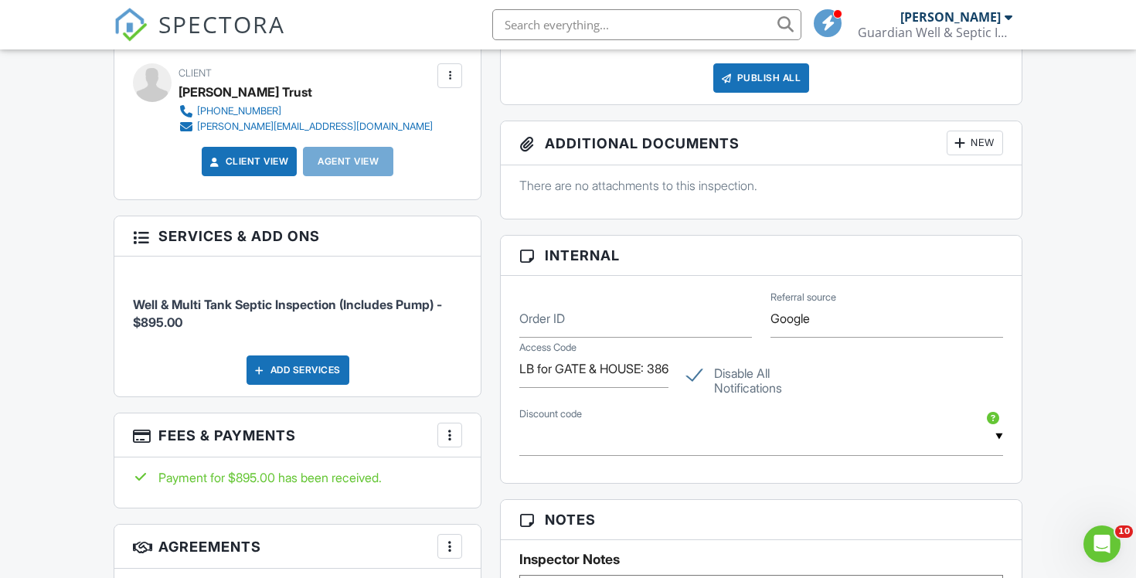
click at [731, 379] on label "Disable All Notifications" at bounding box center [761, 375] width 149 height 19
checkbox input "false"
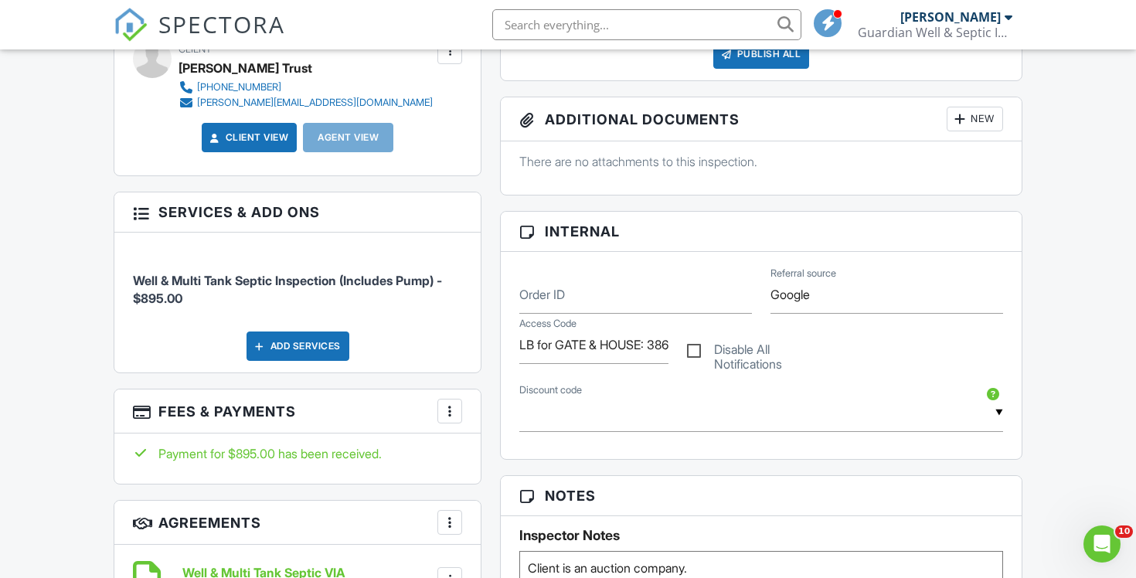
scroll to position [592, 0]
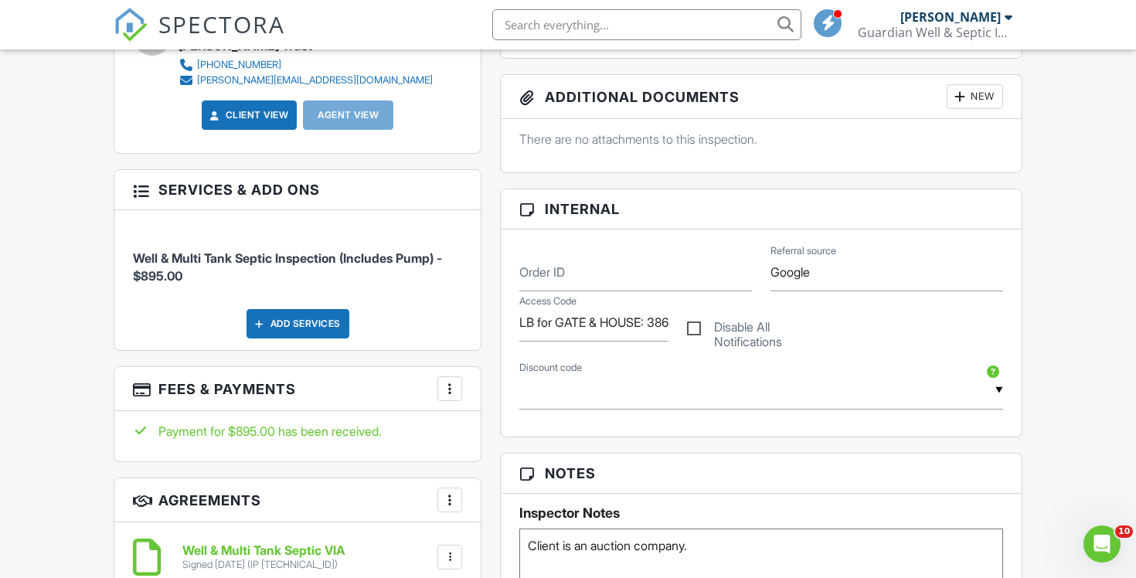
click at [445, 381] on div at bounding box center [449, 388] width 15 height 15
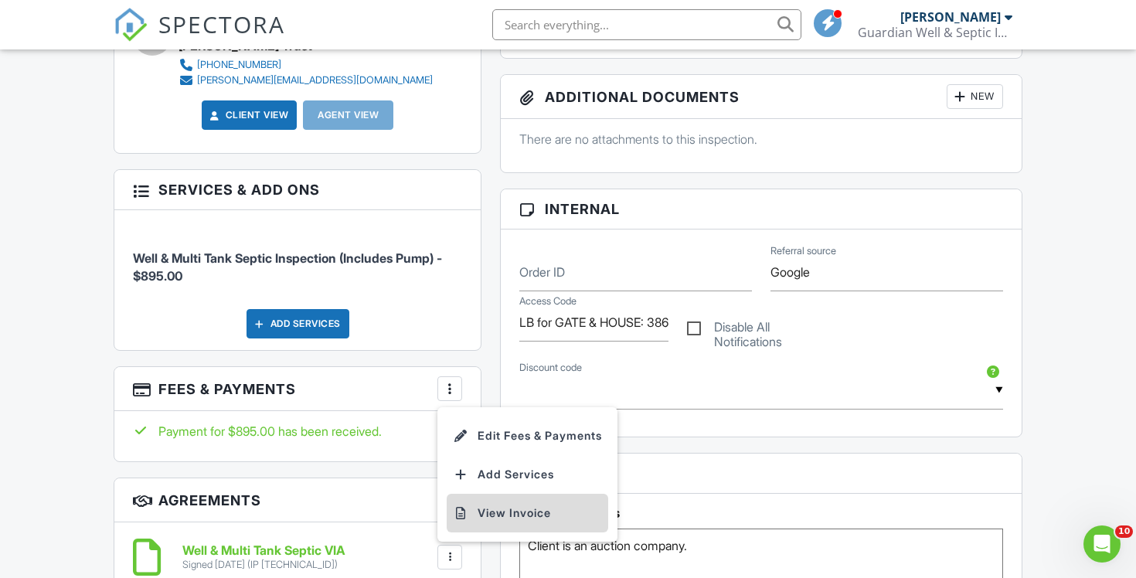
click at [509, 508] on li "View Invoice" at bounding box center [528, 513] width 162 height 39
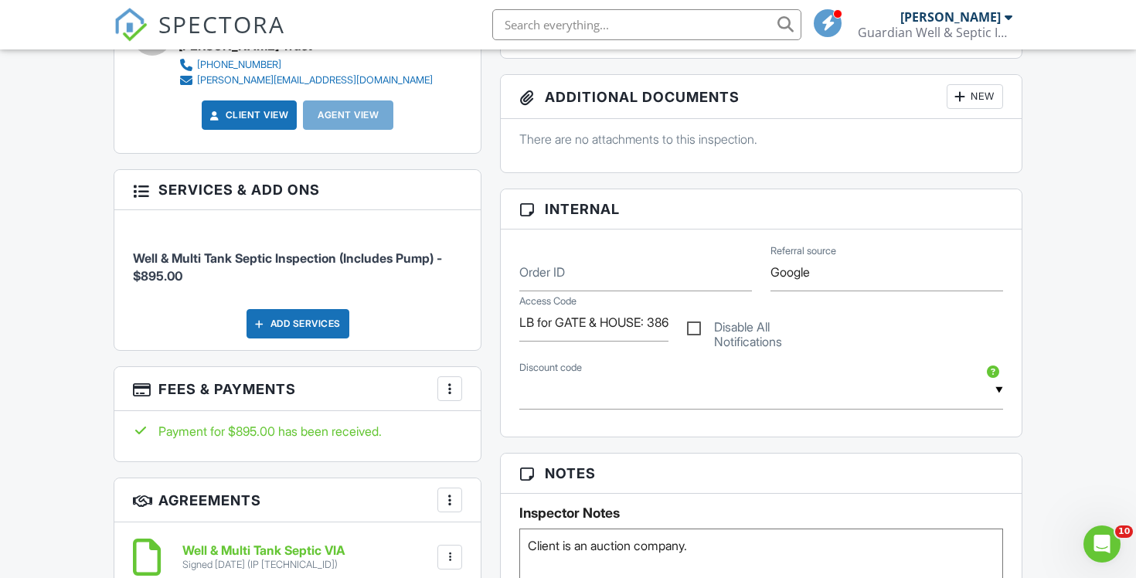
click at [194, 29] on span "SPECTORA" at bounding box center [221, 24] width 127 height 32
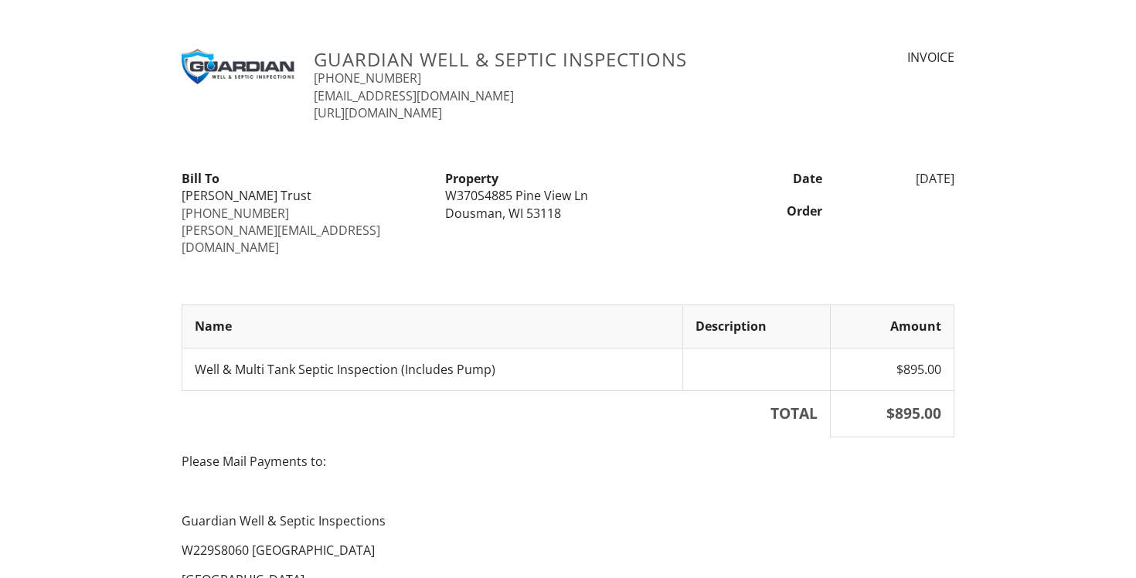
scroll to position [261, 0]
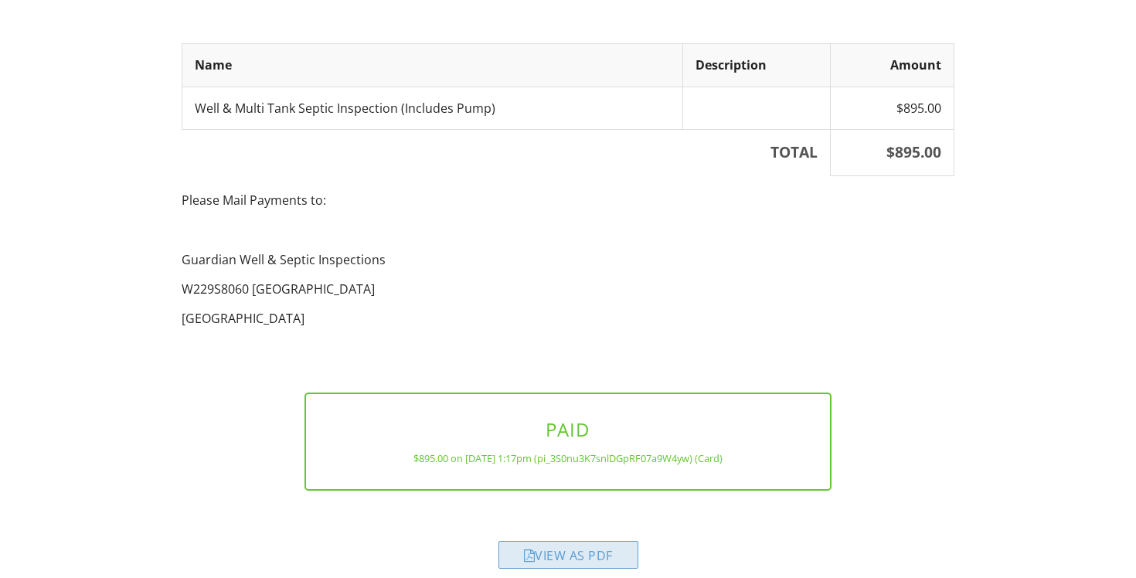
click at [560, 541] on div "View as PDF" at bounding box center [568, 555] width 140 height 28
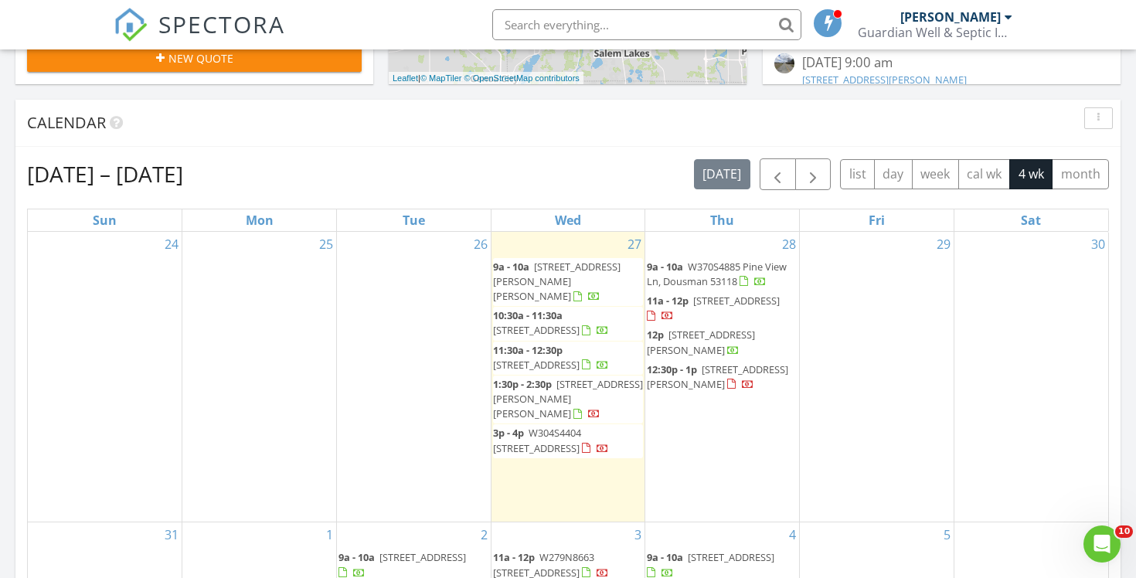
scroll to position [585, 0]
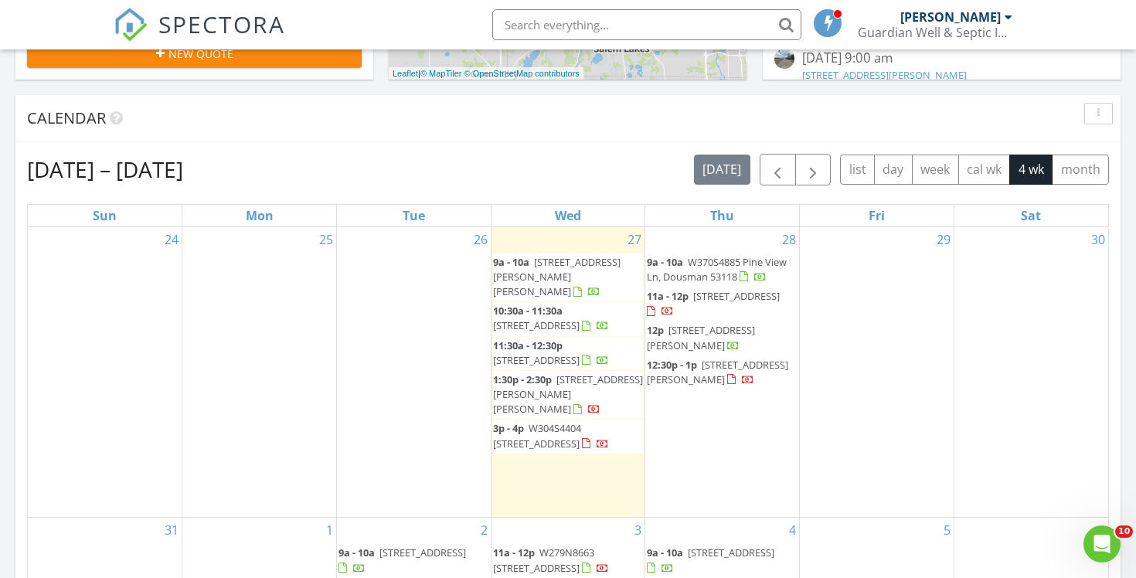
click at [693, 303] on span "1788 Woodsfield Dr, Richfield 53076" at bounding box center [736, 296] width 87 height 14
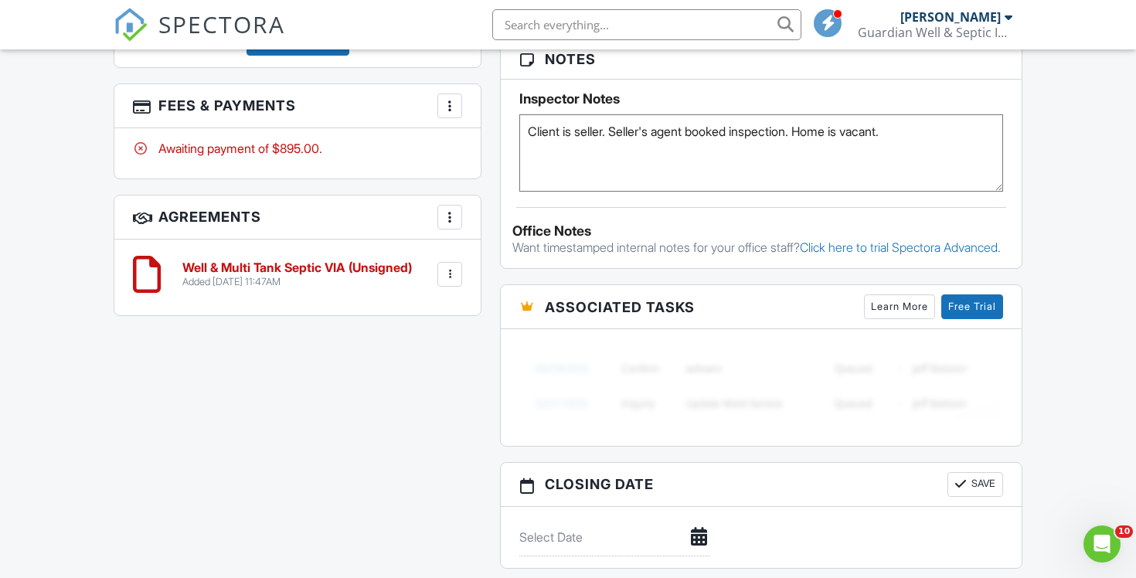
scroll to position [1008, 0]
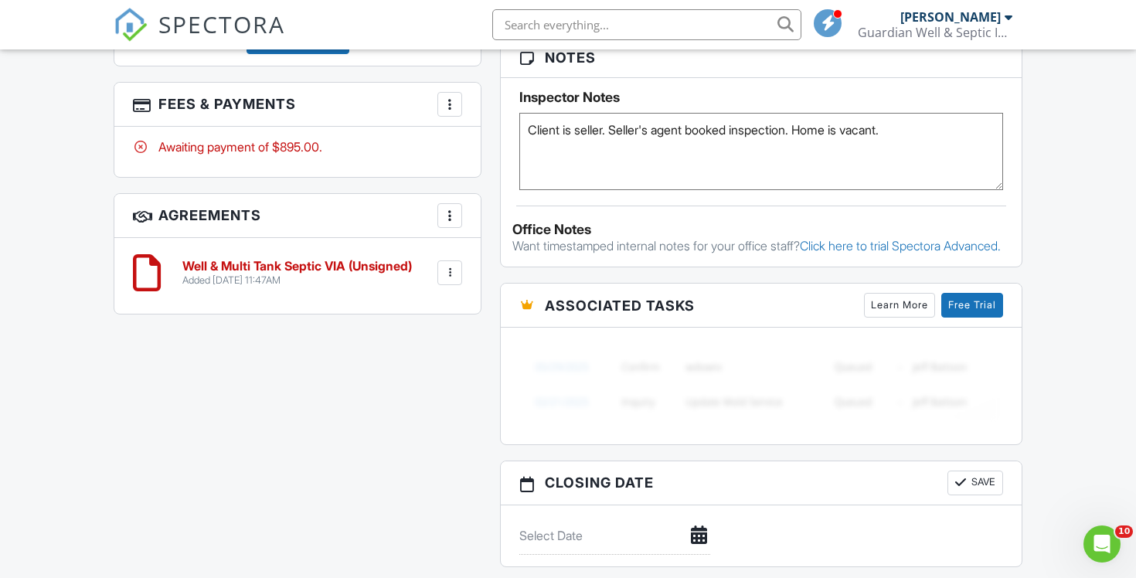
click at [260, 12] on span "SPECTORA" at bounding box center [221, 24] width 127 height 32
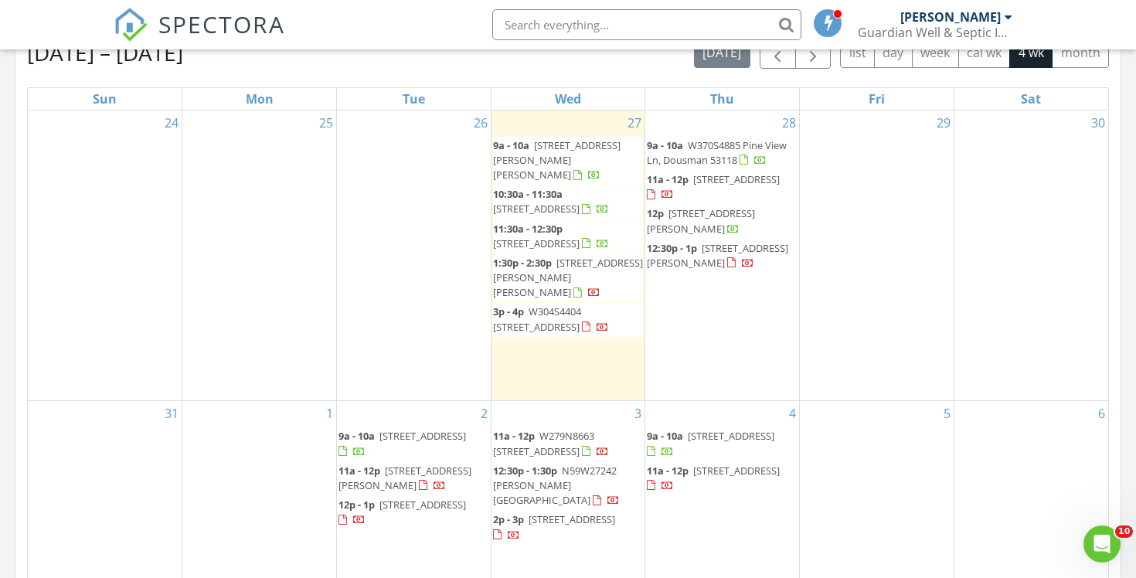
scroll to position [705, 0]
